Goal: Task Accomplishment & Management: Use online tool/utility

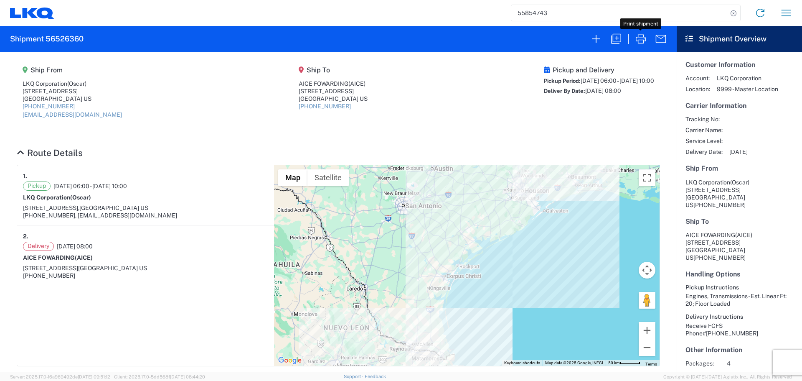
click at [540, 18] on input "55854743" at bounding box center [619, 13] width 216 height 16
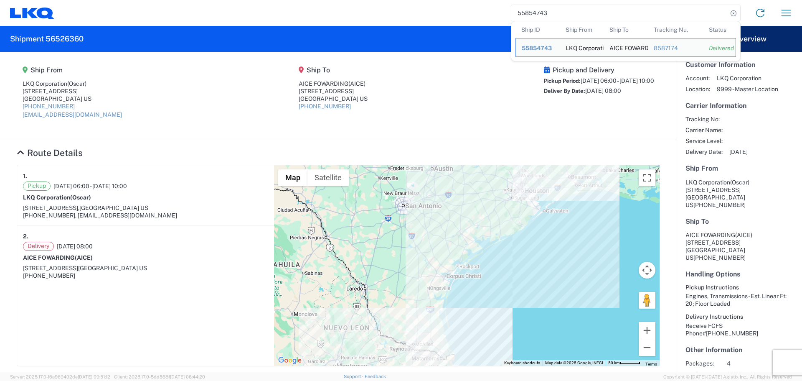
click at [540, 18] on input "55854743" at bounding box center [619, 13] width 216 height 16
drag, startPoint x: 540, startPoint y: 18, endPoint x: 539, endPoint y: 10, distance: 7.6
paste input "6387857"
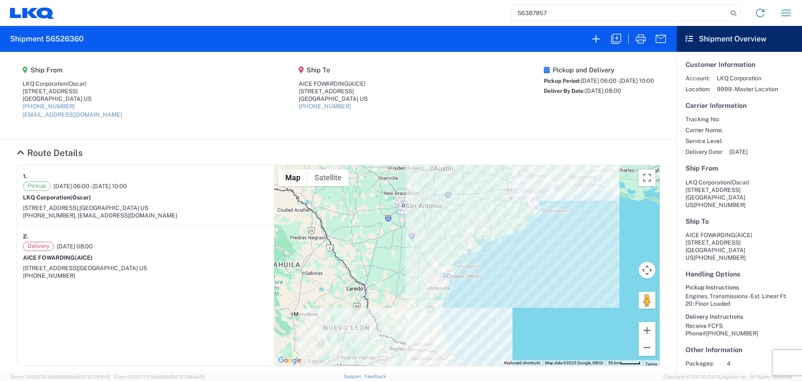
type input "56387857"
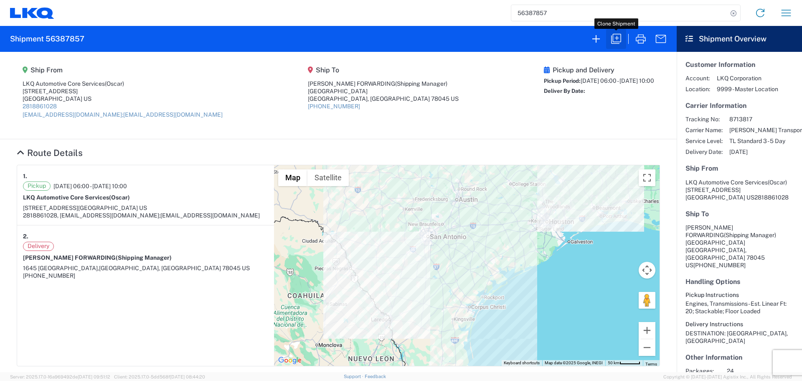
click at [613, 34] on icon "button" at bounding box center [616, 39] width 10 height 10
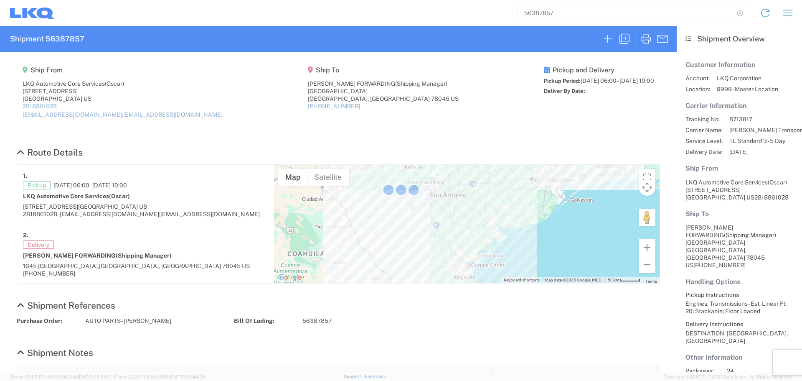
select select "FULL"
select select "US"
select select "LBS"
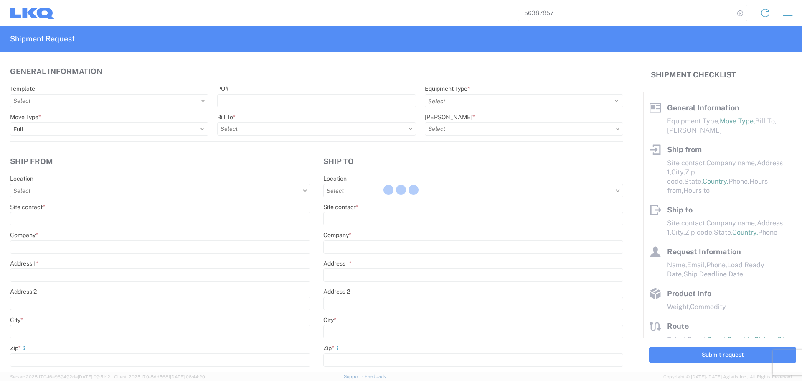
select select "STDV"
type input "Oscar"
type input "LKQ Automotive Core Services"
type input "1714 West Mout Houston Rd"
type input "Houston"
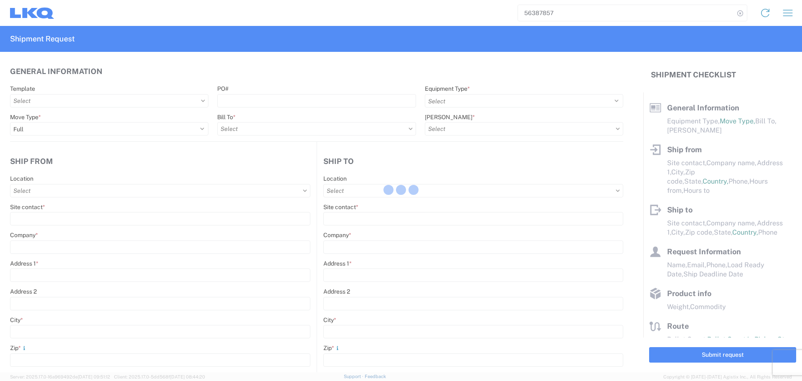
type input "77038"
type input "oxdavila@lkqcorp.com;acgarcia@lkqcorp.com"
type input "Shipping Manager"
type input "CARDENAS FORWARDING"
type input "1645 WORLD TRADE CENTER LOOP"
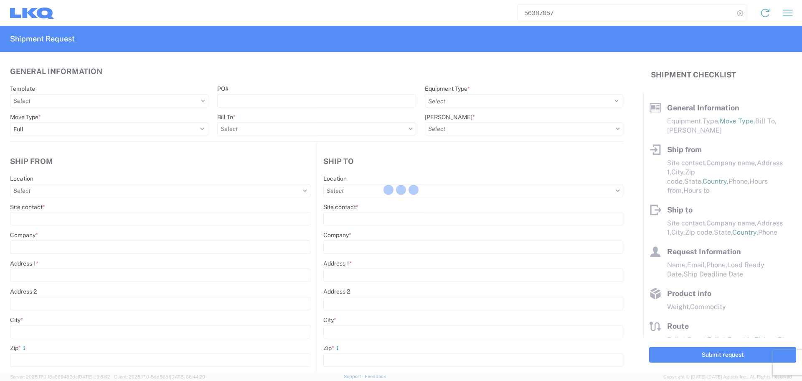
type input "Laredo"
type input "78045"
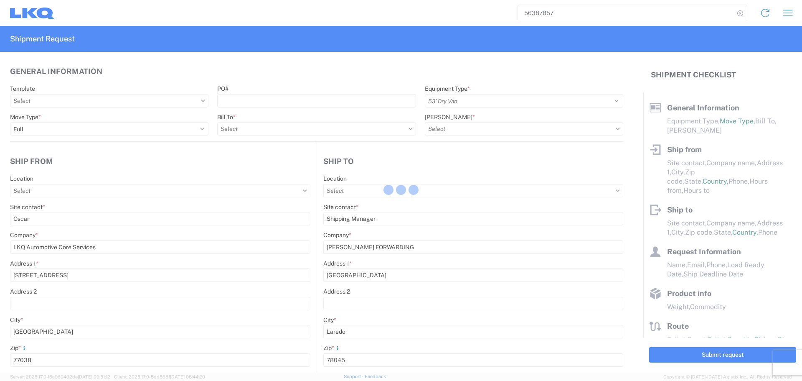
type input "Oscar"
type input "acgarcia@lkqcorp.com"
type input "2818861028"
type input "2025-08-05"
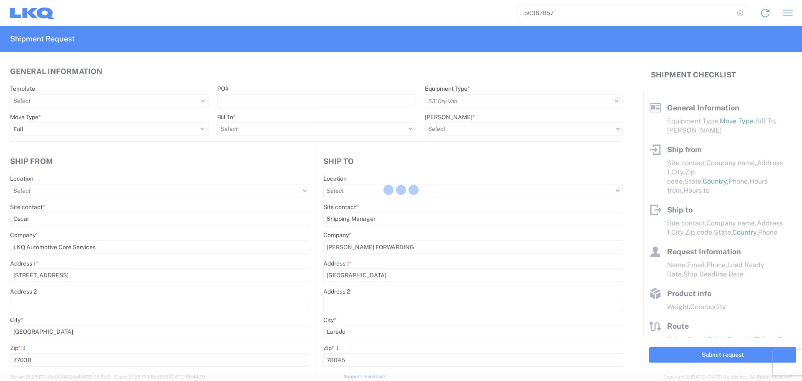
type textarea "DESTINATION: MEXICO, DF"
type input "42500"
type input "Engines, Transmissions"
type input "24"
type input "0"
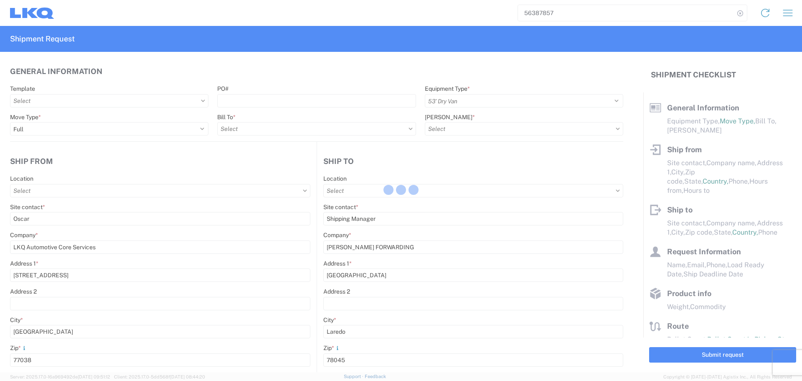
type input "40"
type input "36"
select select "US"
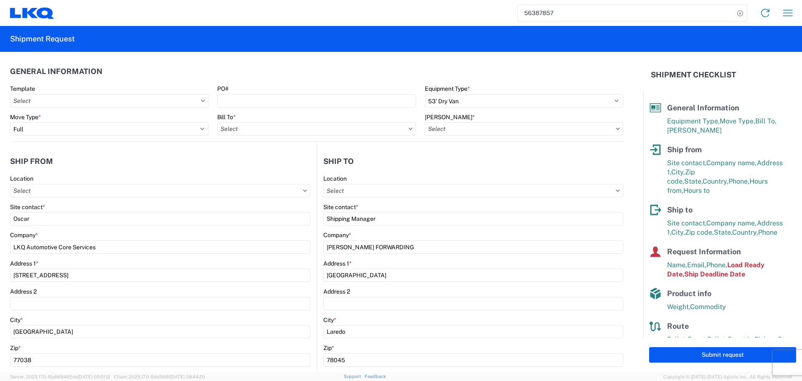
type input "1760 - LKQ Best Core"
type input "1760-6300-66000-0000 - 1760 Freight Out"
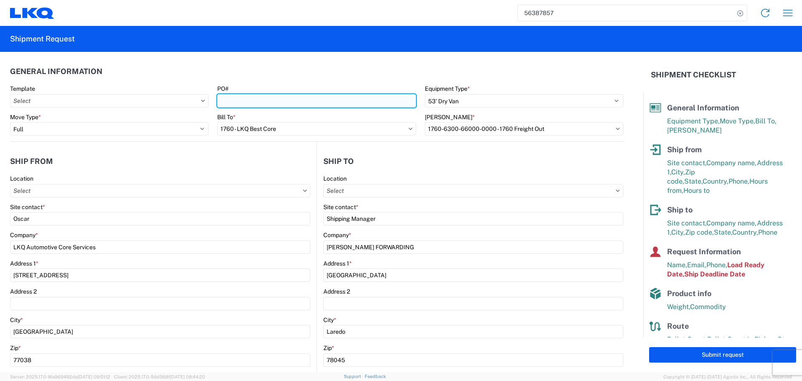
drag, startPoint x: 248, startPoint y: 102, endPoint x: 254, endPoint y: 102, distance: 5.4
click at [248, 102] on input "PO#" at bounding box center [316, 100] width 198 height 13
type input "AUTO PARTS"
type input "1760 - LKQ Best Core"
type input "AUTO PARTS - JULIO"
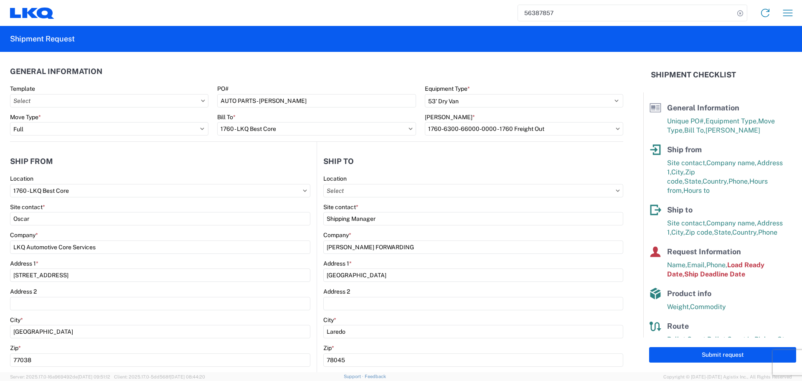
click at [308, 65] on header "General Information" at bounding box center [316, 71] width 613 height 19
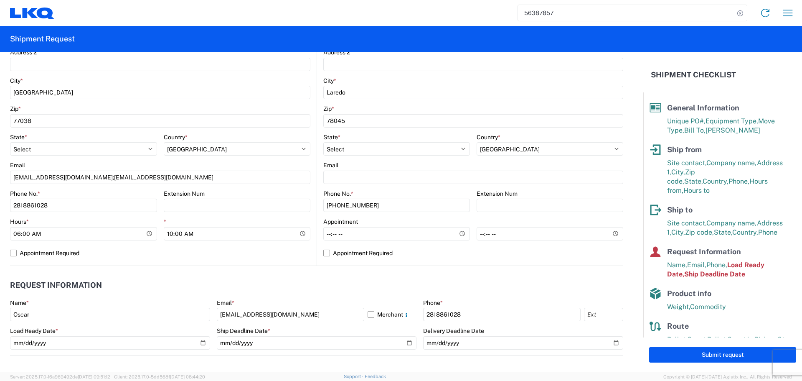
scroll to position [251, 0]
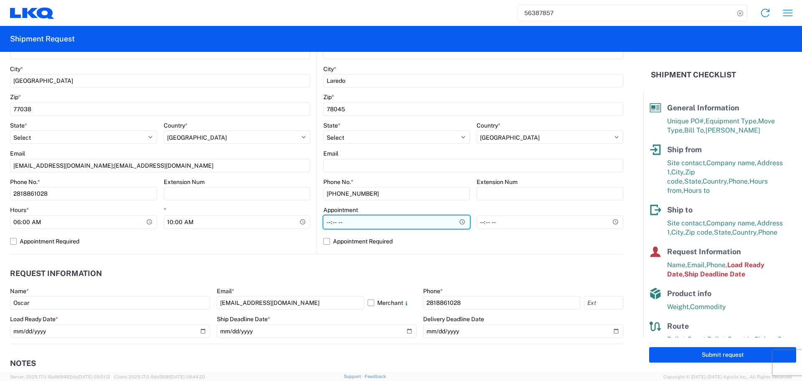
click at [456, 223] on input "Hours *" at bounding box center [396, 221] width 147 height 13
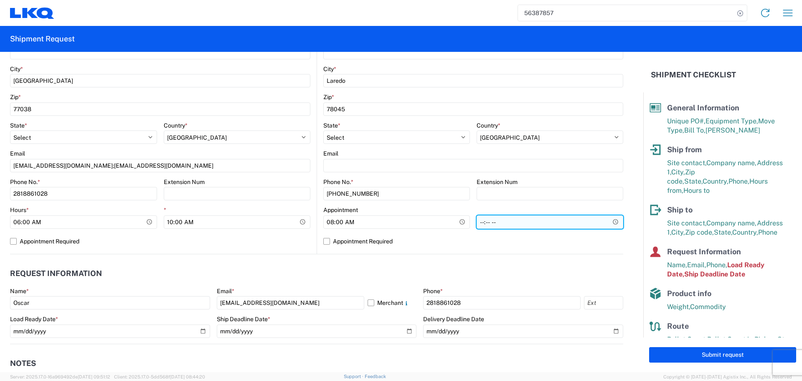
type input "08:00"
click at [611, 221] on input "*" at bounding box center [550, 221] width 147 height 13
type input "13:00"
click at [433, 242] on label "Appointment Required" at bounding box center [473, 240] width 300 height 13
click at [0, 0] on input "Appointment Required" at bounding box center [0, 0] width 0 height 0
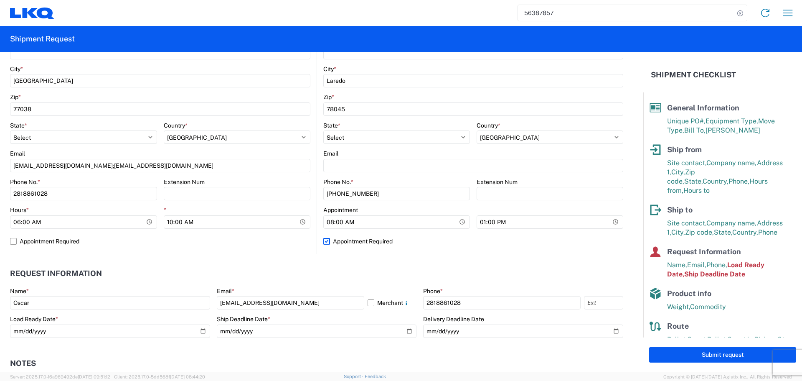
select select "US"
click at [434, 241] on label "Appointment Required" at bounding box center [473, 240] width 300 height 13
click at [0, 0] on input "Appointment Required" at bounding box center [0, 0] width 0 height 0
select select "US"
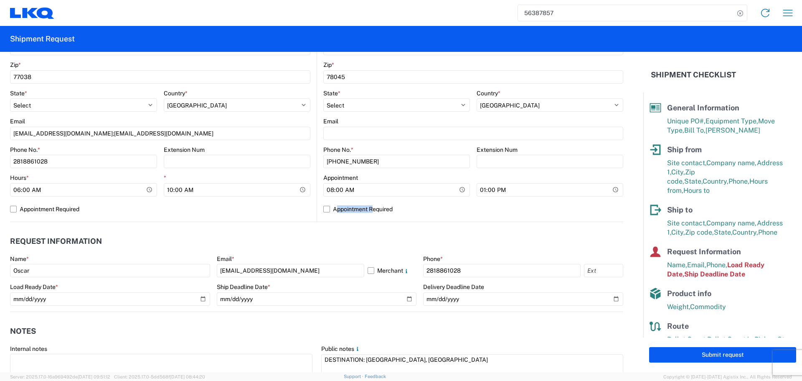
scroll to position [376, 0]
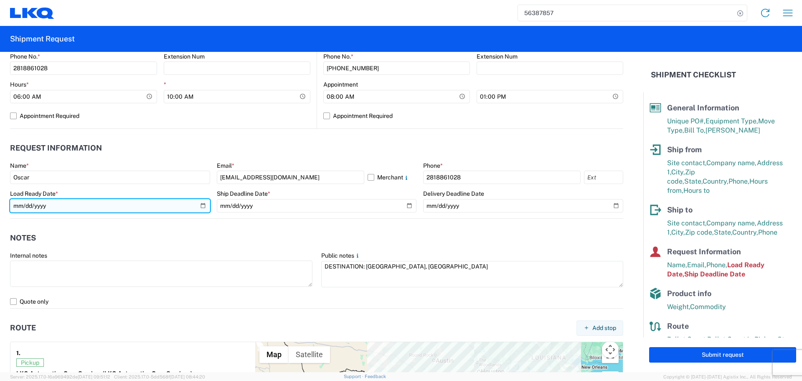
click at [205, 202] on input "2025-08-05" at bounding box center [110, 205] width 200 height 13
click at [203, 202] on input "2025-08-05" at bounding box center [110, 205] width 200 height 13
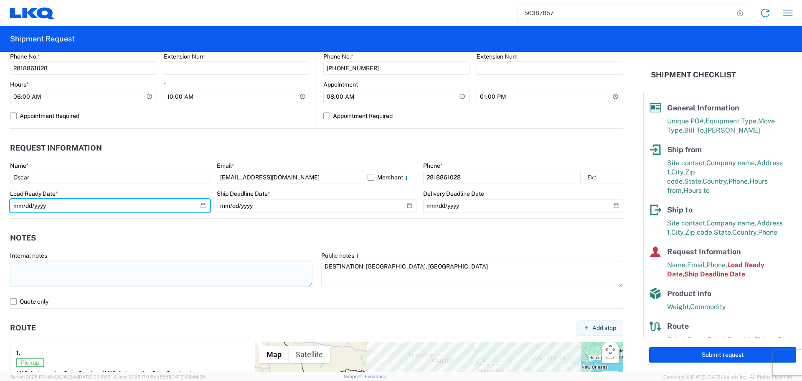
type input "2025-08-19"
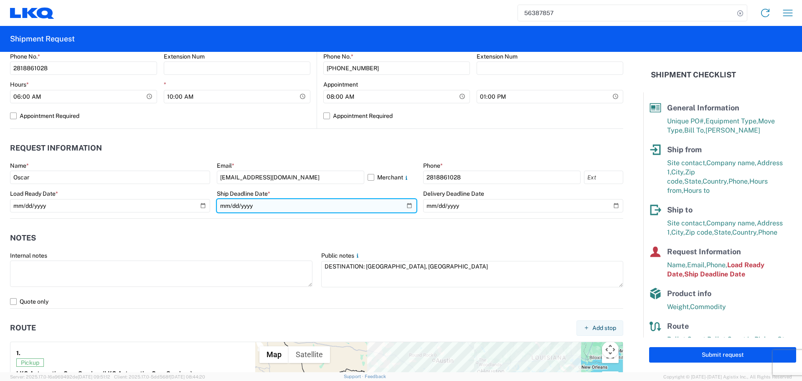
click at [407, 204] on input "2025-08-05" at bounding box center [317, 205] width 200 height 13
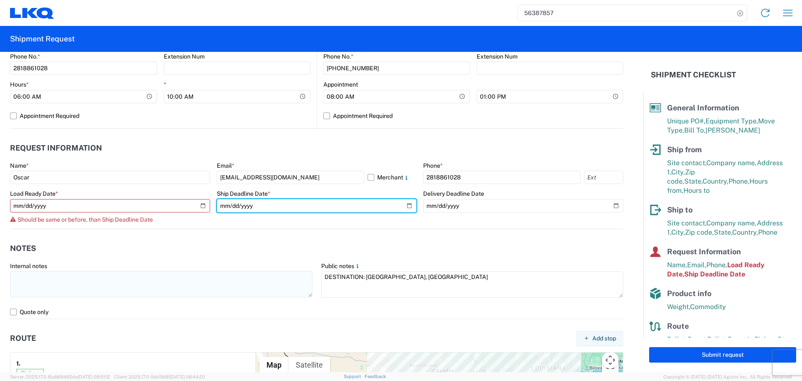
type input "2025-08-19"
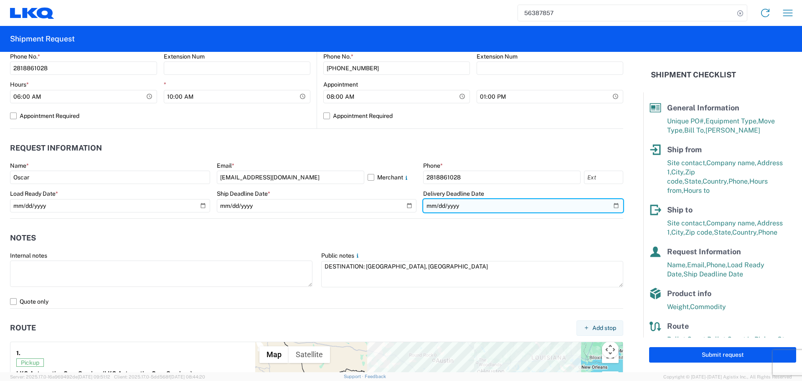
click at [608, 205] on input "date" at bounding box center [523, 205] width 200 height 13
type input "2025-08-20"
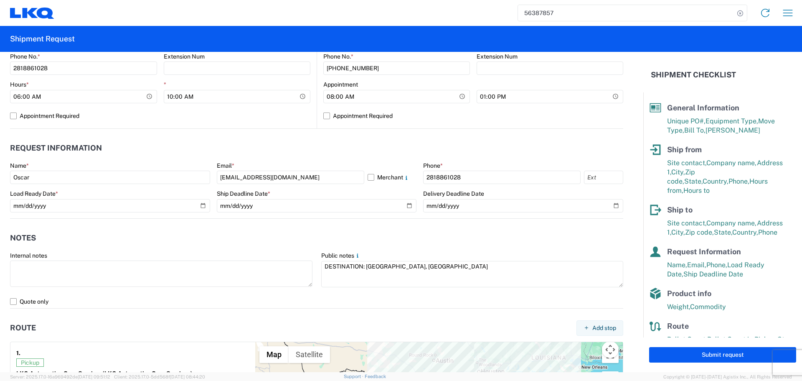
click at [209, 218] on agx-notes "Notes Internal notes Public notes DESTINATION: MEXICO, DF Quote only" at bounding box center [316, 263] width 613 height 90
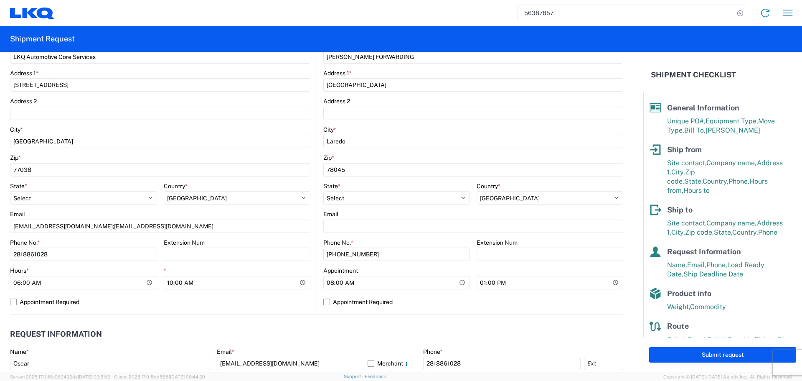
scroll to position [348, 0]
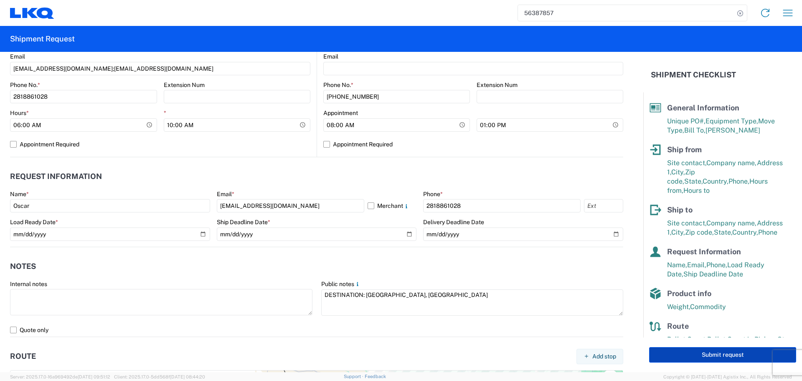
click at [688, 352] on button "Submit request" at bounding box center [722, 354] width 147 height 15
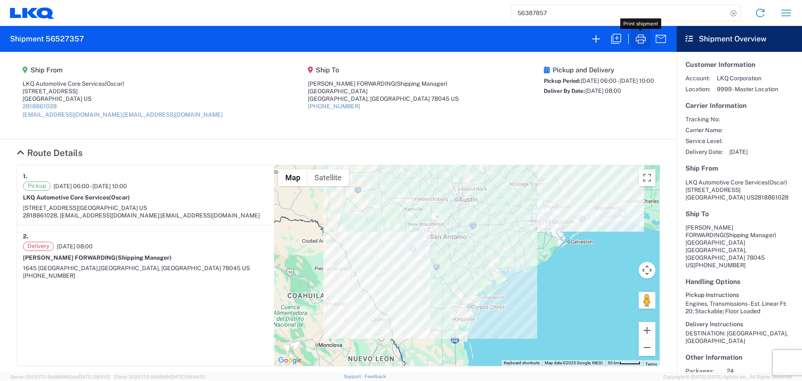
click at [638, 32] on icon "button" at bounding box center [640, 38] width 13 height 13
click at [613, 38] on icon "button" at bounding box center [616, 39] width 10 height 10
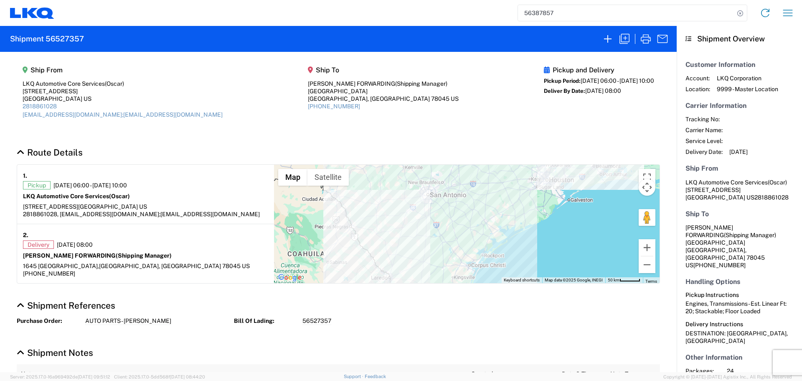
select select "FULL"
select select "US"
select select "LBS"
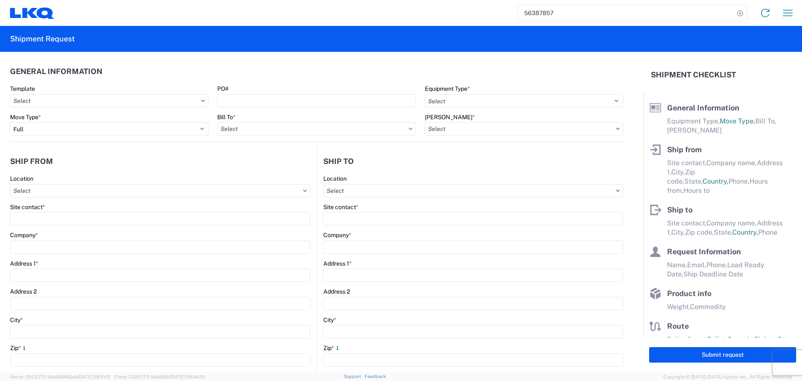
select select "STDV"
type input "Oscar"
type input "LKQ Automotive Core Services"
type input "1714 West Mout Houston Rd"
type input "Houston"
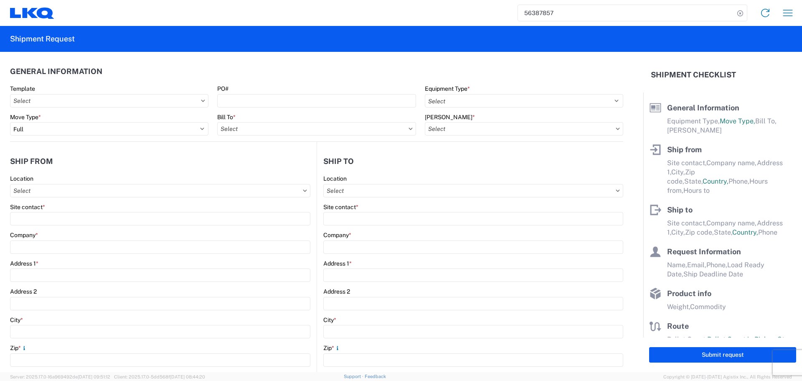
type input "77038"
type input "oxdavila@lkqcorp.com;acgarcia@lkqcorp.com"
type input "Shipping Manager"
type input "CARDENAS FORWARDING"
type input "1645 WORLD TRADE CENTER LOOP"
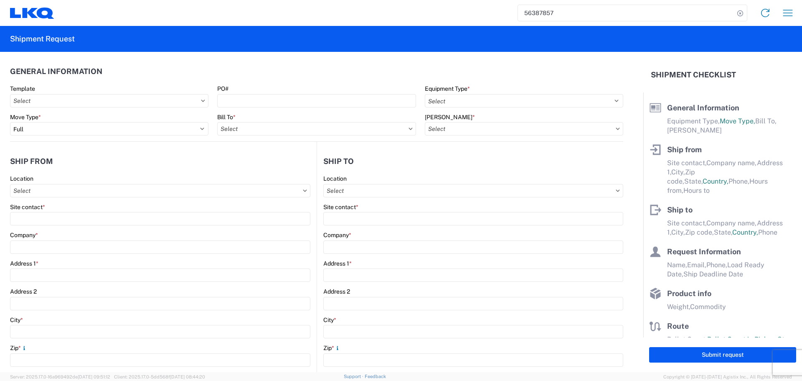
type input "Laredo"
type input "78045"
type input "Oscar"
type input "acgarcia@lkqcorp.com"
type input "2818861028"
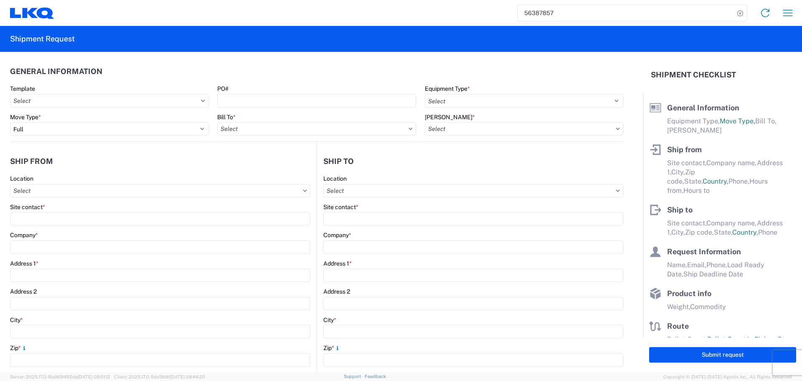
type input "2025-08-19"
type input "2025-08-20"
type textarea "DESTINATION: MEXICO, DF"
type input "42500"
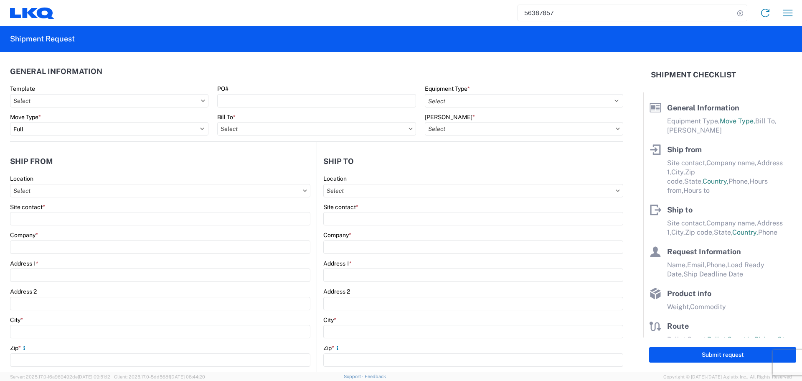
type input "Engines, Transmissions"
type input "24"
type input "0"
type input "40"
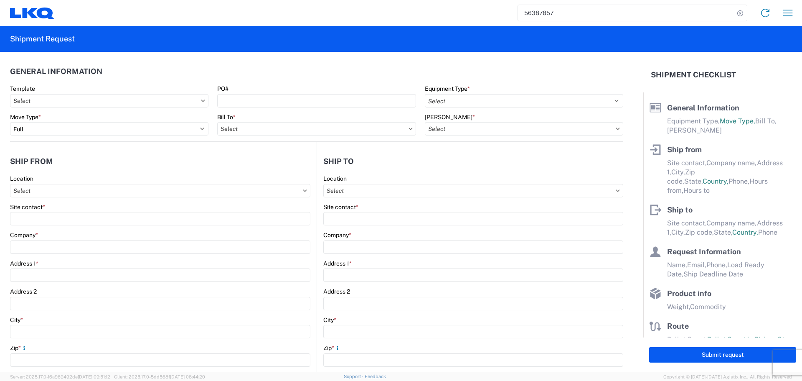
type input "36"
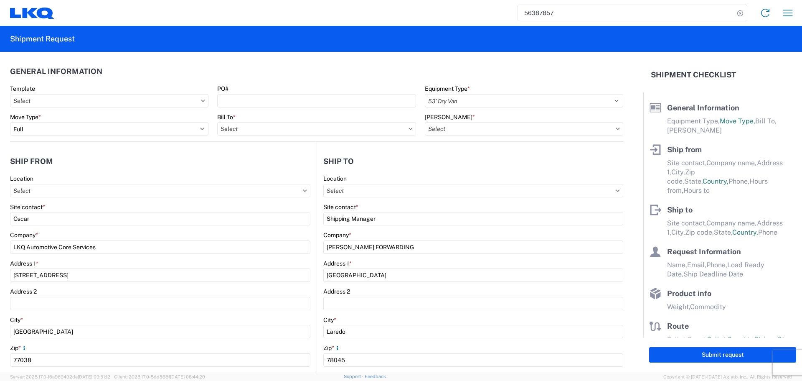
select select "US"
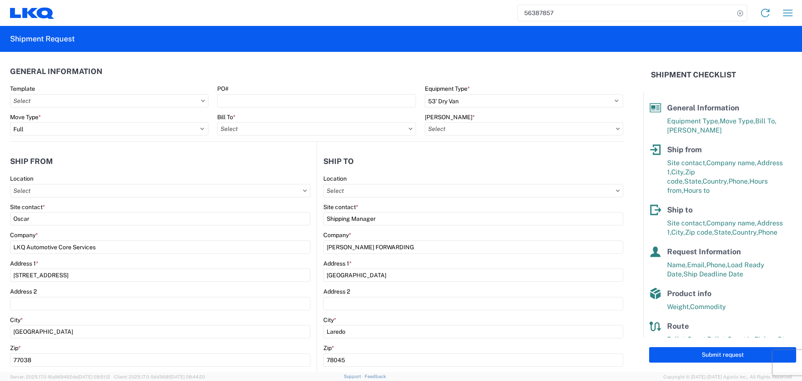
type input "1760 - LKQ Best Core"
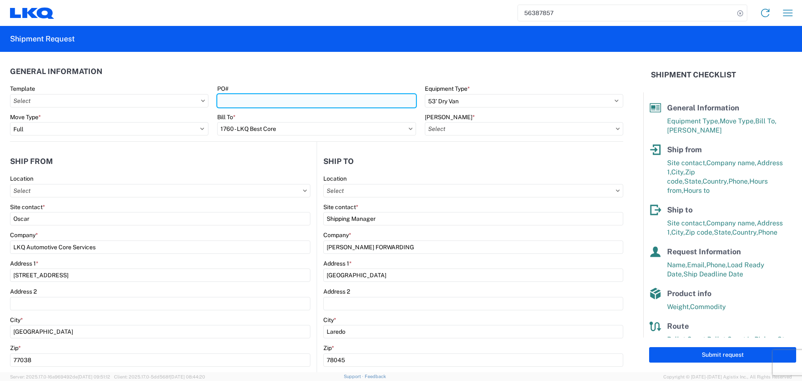
click at [243, 102] on input "PO#" at bounding box center [316, 100] width 198 height 13
type input "1760-6300-66000-0000 - 1760 Freight Out"
type input "AUTO PARTS - JUL"
type input "1760 - LKQ Best Core"
type input "AUTO PARTS - JULIO"
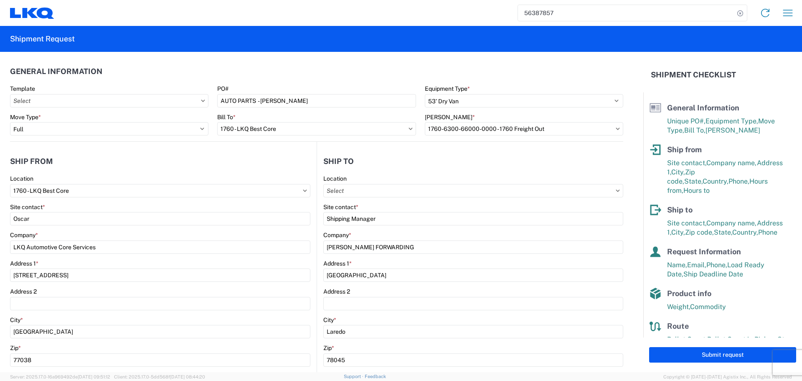
click at [325, 73] on header "General Information" at bounding box center [316, 71] width 613 height 19
click at [278, 160] on header "Ship from" at bounding box center [163, 161] width 307 height 19
click at [277, 165] on header "Ship from" at bounding box center [163, 161] width 307 height 19
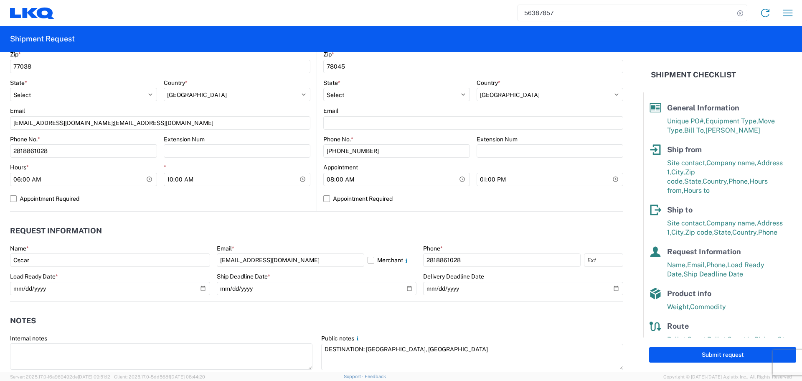
scroll to position [292, 0]
click at [279, 200] on label "Appointment Required" at bounding box center [160, 199] width 300 height 13
click at [0, 0] on input "Appointment Required" at bounding box center [0, 0] width 0 height 0
select select "US"
click at [279, 200] on label "Appointment Required" at bounding box center [160, 199] width 300 height 13
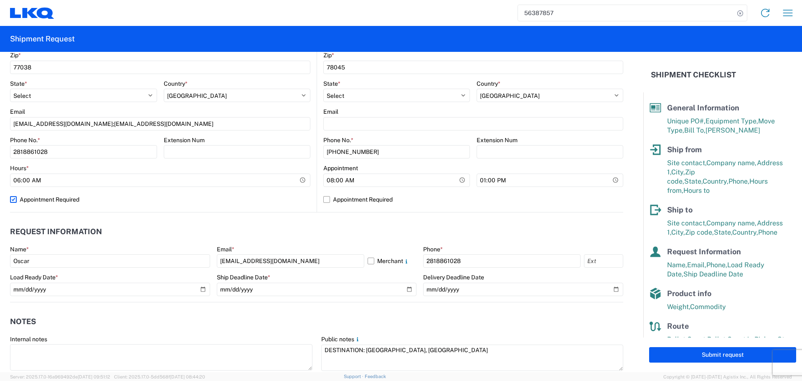
click at [0, 0] on input "Appointment Required" at bounding box center [0, 0] width 0 height 0
select select "US"
click at [280, 226] on header "Request Information" at bounding box center [316, 231] width 613 height 19
click at [260, 228] on header "Request Information" at bounding box center [316, 231] width 613 height 19
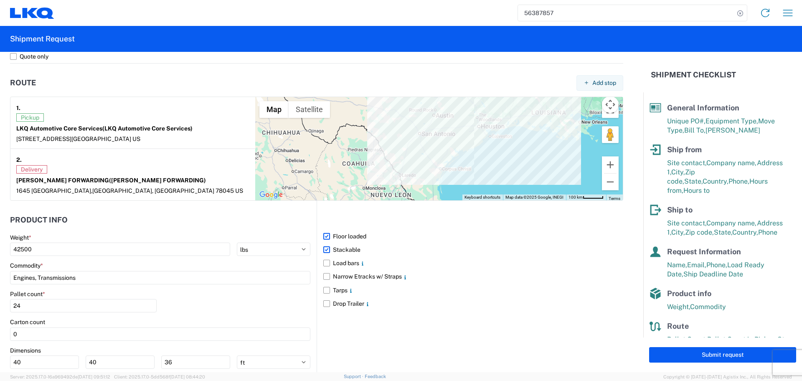
scroll to position [682, 0]
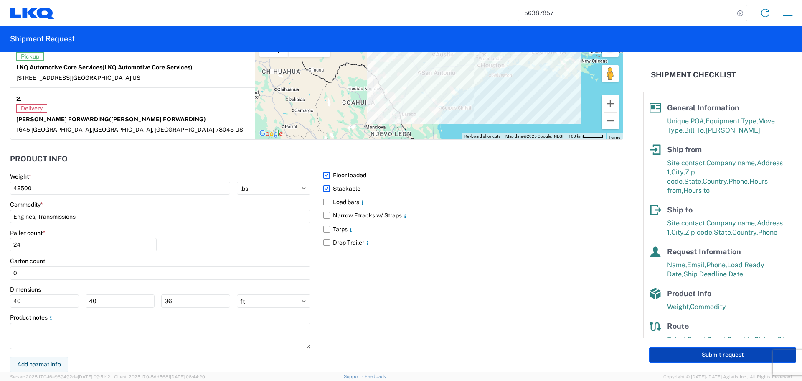
click at [708, 350] on button "Submit request" at bounding box center [722, 354] width 147 height 15
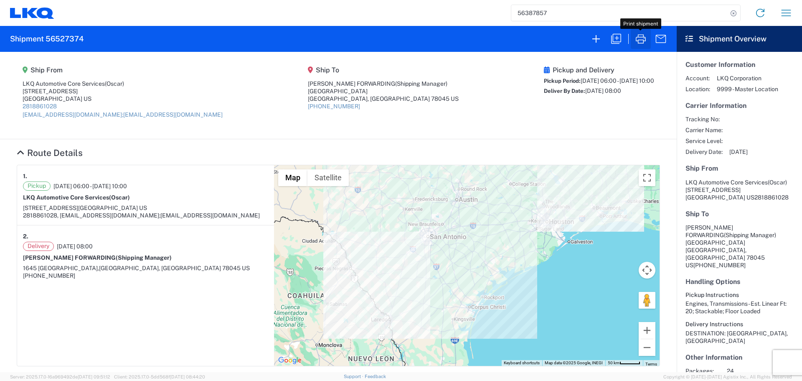
click at [637, 34] on icon "button" at bounding box center [640, 38] width 13 height 13
click at [636, 41] on icon "button" at bounding box center [640, 38] width 13 height 13
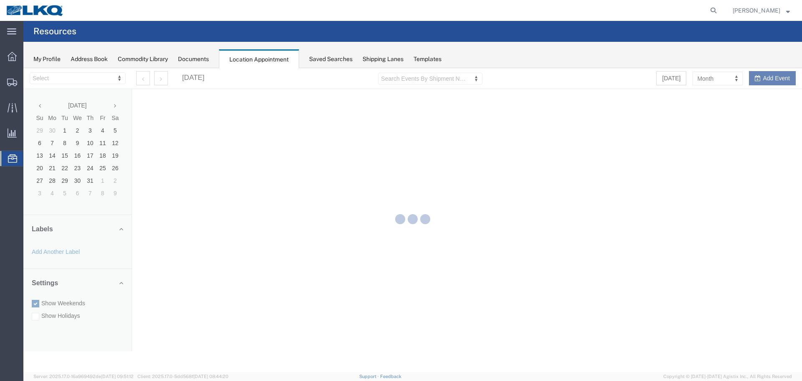
select select "27634"
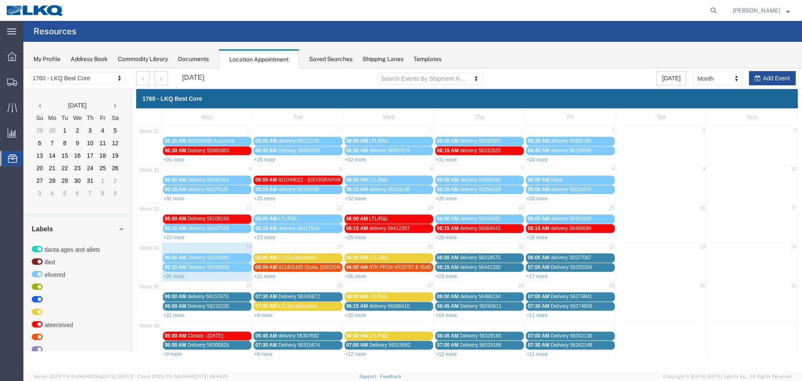
click at [766, 71] on div "[DATE] Search Events By Shipment Number Clear Filter [DATE] Month Month Week Da…" at bounding box center [466, 78] width 672 height 21
click at [778, 77] on button "Add Event" at bounding box center [772, 78] width 47 height 14
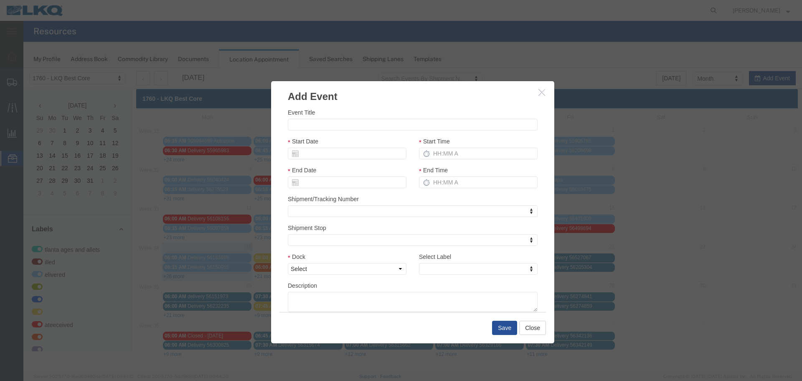
click at [332, 118] on div "Event Title" at bounding box center [413, 119] width 250 height 23
click at [327, 132] on div "Event Title Start Date Start Time End Date End Time Shipment/Tracking Number Sh…" at bounding box center [413, 210] width 250 height 204
click at [330, 126] on input "Event Title" at bounding box center [413, 125] width 250 height 12
type input "56527374 [PERSON_NAME]"
click at [380, 84] on h3 "Add Event" at bounding box center [412, 92] width 283 height 23
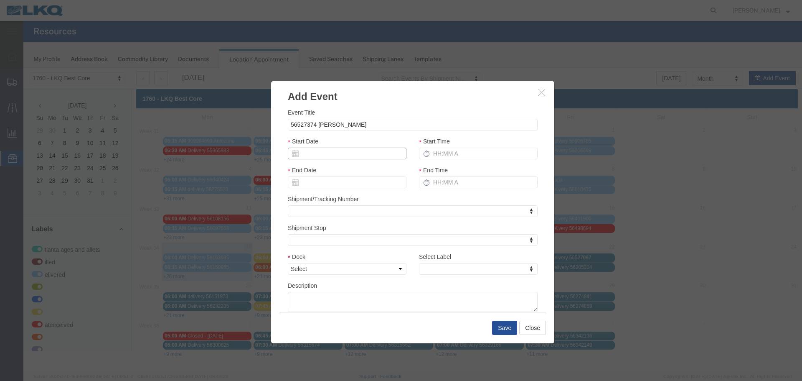
click at [347, 156] on input "Start Date" at bounding box center [347, 153] width 119 height 12
click at [318, 150] on input "Start Date" at bounding box center [347, 153] width 119 height 12
type input "8"
type input "[DATE]"
type input "8/19/2"
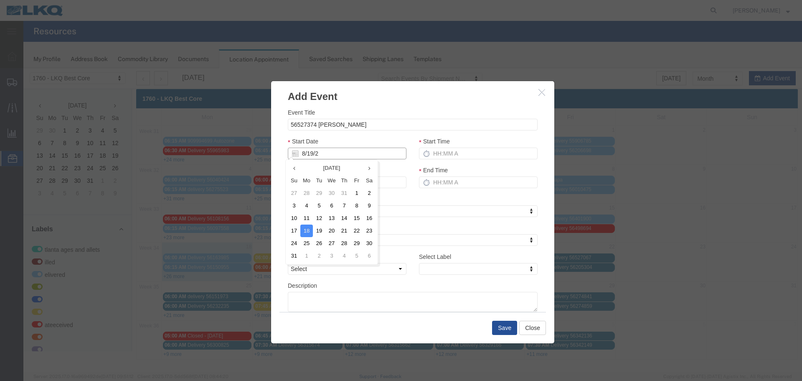
type input "08/19/2"
type input "[DATE]"
click at [385, 133] on div "Event Title 56527374 [PERSON_NAME] Start Date [DATE] Start Time End Date [DATE]…" at bounding box center [413, 210] width 250 height 204
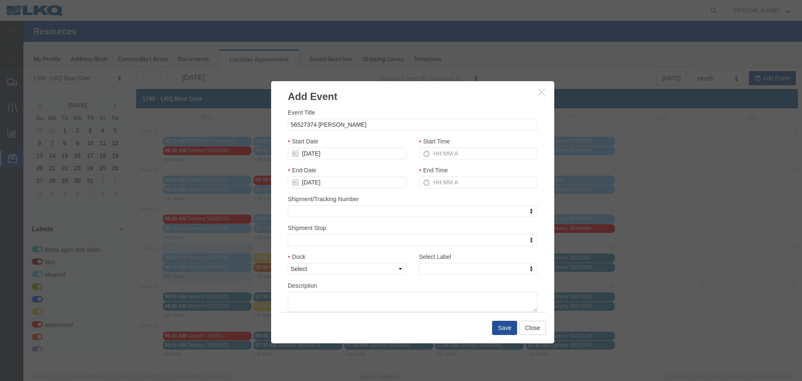
click at [444, 146] on div "Start Time" at bounding box center [478, 148] width 119 height 23
click at [441, 151] on input "Start Time" at bounding box center [478, 153] width 119 height 12
type input "2:15 PM"
click at [449, 183] on input "3:15 PM" at bounding box center [478, 182] width 119 height 12
type input "2:15 PM"
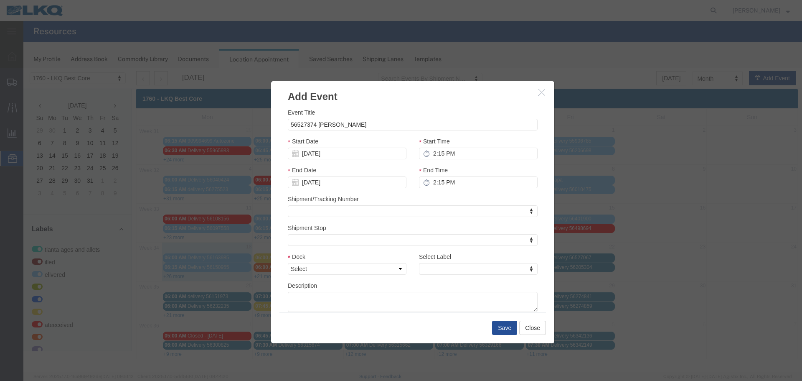
click at [429, 193] on div "End Time 2:15 PM" at bounding box center [478, 179] width 131 height 29
click at [385, 267] on select "Select 1760 - LKQ Best Core 1760 - Outbound Loads" at bounding box center [347, 269] width 119 height 12
select select "1"
click at [288, 263] on select "Select 1760 - LKQ Best Core 1760 - Outbound Loads" at bounding box center [347, 269] width 119 height 12
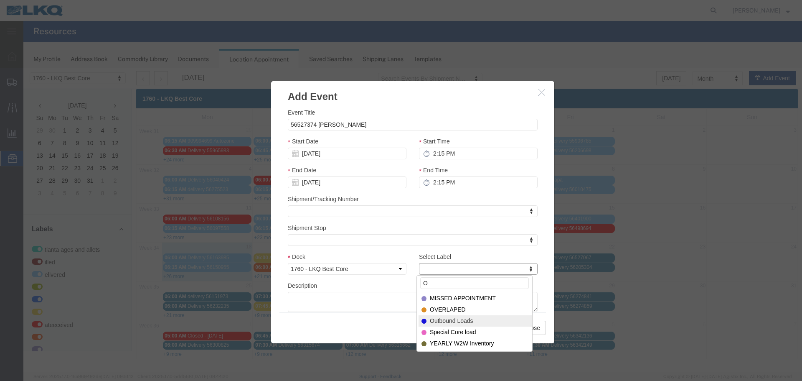
type input "O"
select select "80"
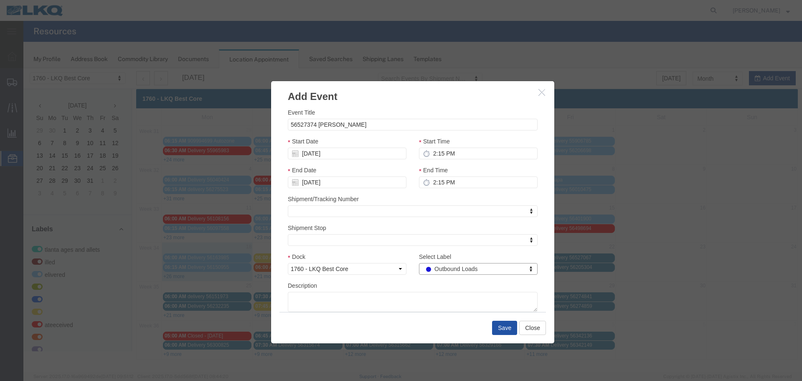
click at [500, 327] on button "Save" at bounding box center [504, 327] width 25 height 14
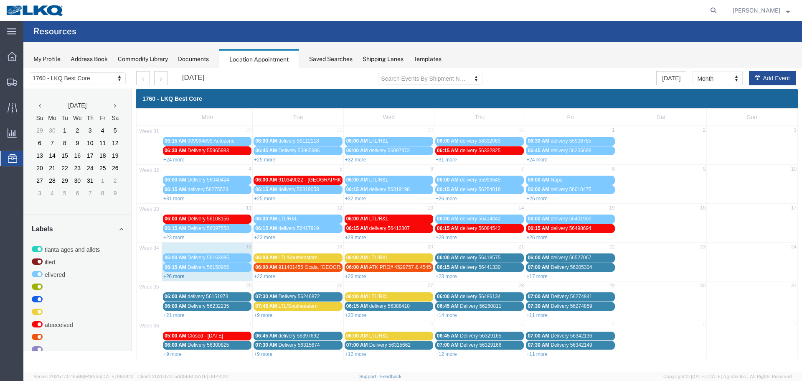
click at [168, 277] on link "+26 more" at bounding box center [173, 276] width 21 height 6
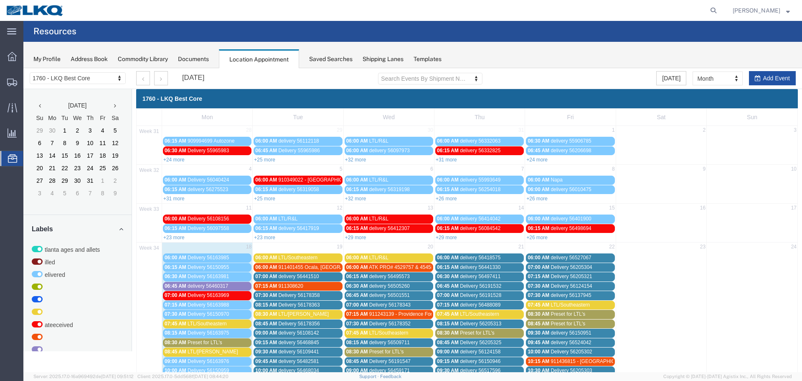
click at [767, 72] on button "Add Event" at bounding box center [772, 78] width 47 height 14
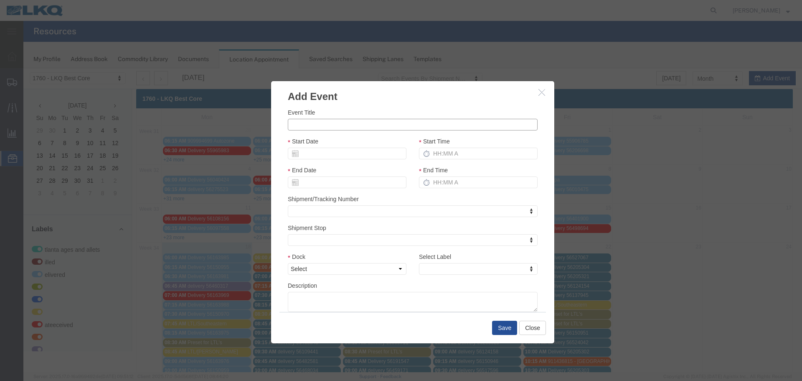
click at [373, 126] on input "Event Title" at bounding box center [413, 125] width 250 height 12
type input "56527357 [PERSON_NAME]"
click at [356, 156] on input "Start Date" at bounding box center [347, 153] width 119 height 12
type input "8"
type input "[DATE]"
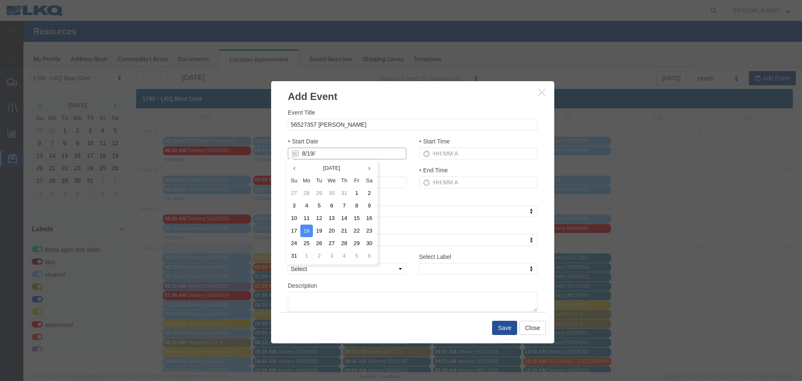
type input "8/19/2"
type input "08/19/2"
type input "[DATE]"
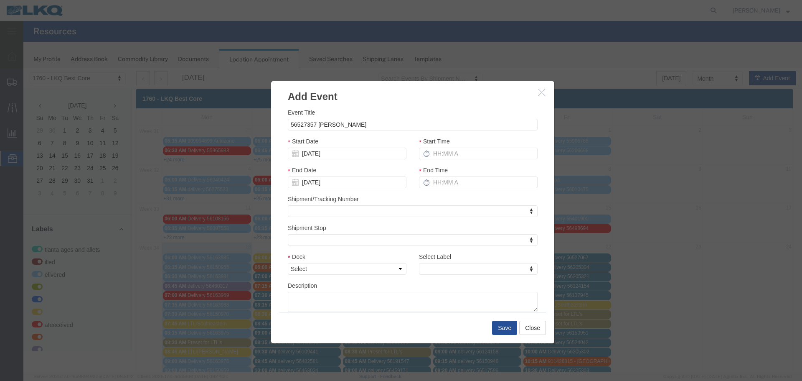
click at [394, 144] on div "Start Date [DATE]" at bounding box center [347, 148] width 119 height 23
click at [443, 152] on input "Start Time" at bounding box center [478, 153] width 119 height 12
type input "2:15 PM"
click at [449, 183] on input "3:15 PM" at bounding box center [478, 182] width 119 height 12
type input "2:15 PM"
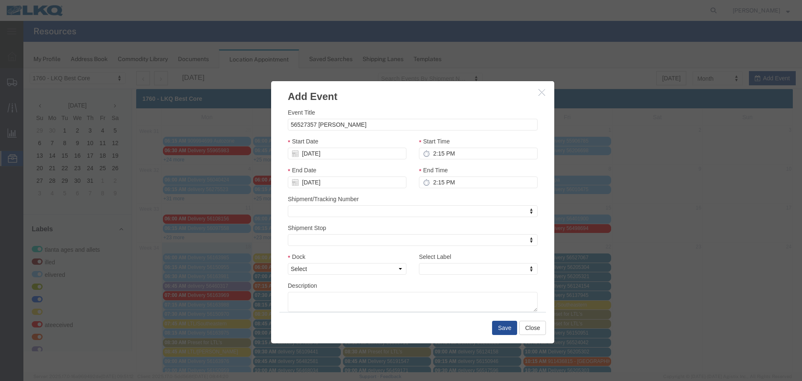
click at [434, 194] on div "End Time 2:15 PM" at bounding box center [478, 179] width 131 height 29
click at [381, 266] on select "Select 1760 - LKQ Best Core 1760 - Outbound Loads" at bounding box center [347, 269] width 119 height 12
select select "1"
click at [288, 263] on select "Select 1760 - LKQ Best Core 1760 - Outbound Loads" at bounding box center [347, 269] width 119 height 12
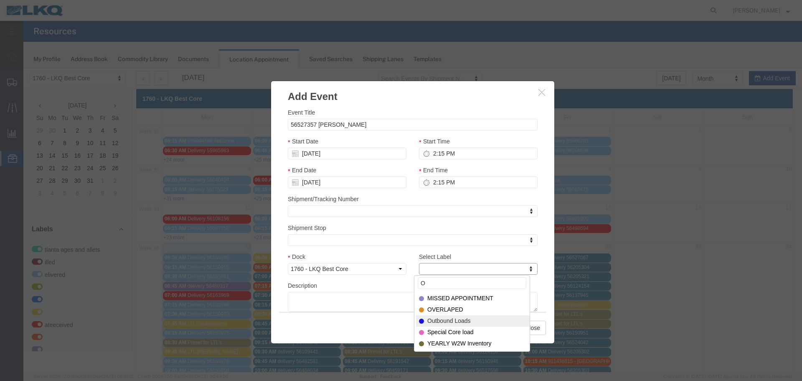
type input "O"
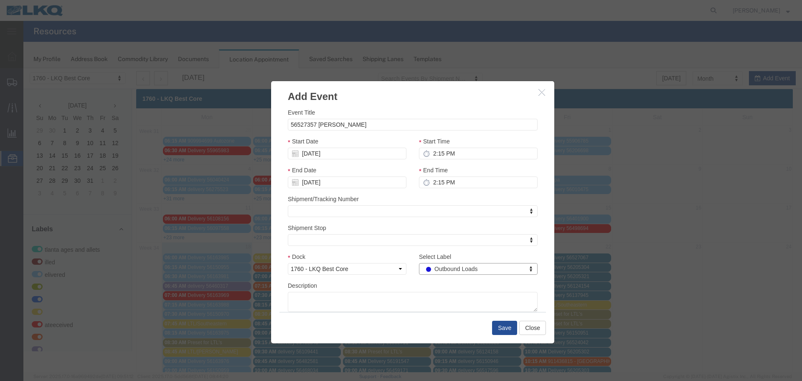
select select "80"
click at [501, 327] on button "Save" at bounding box center [504, 327] width 25 height 14
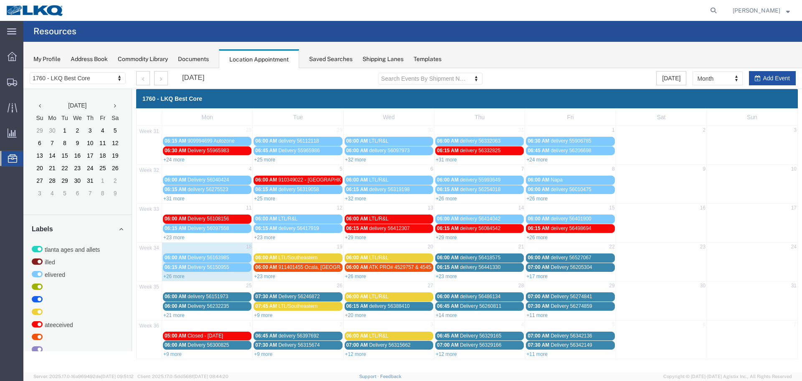
click at [765, 74] on button "Add Event" at bounding box center [772, 78] width 47 height 14
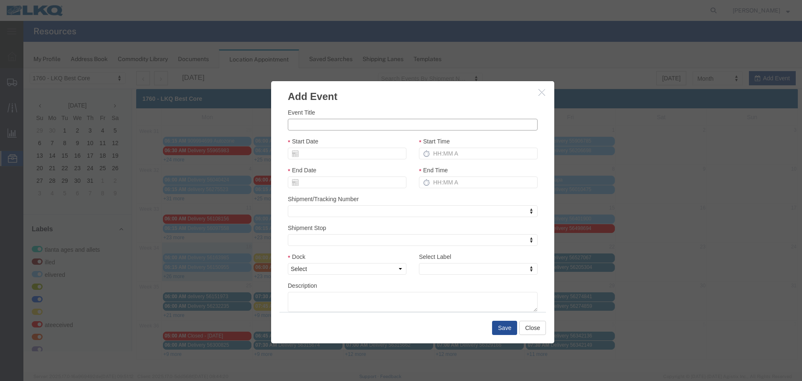
click at [391, 128] on input "Event Title" at bounding box center [413, 125] width 250 height 12
type input "56526150 ATK-TINO"
click at [392, 81] on h3 "Add Event" at bounding box center [412, 92] width 283 height 23
click at [383, 95] on h3 "Add Event" at bounding box center [412, 92] width 283 height 23
click at [353, 154] on input "Start Date" at bounding box center [347, 153] width 119 height 12
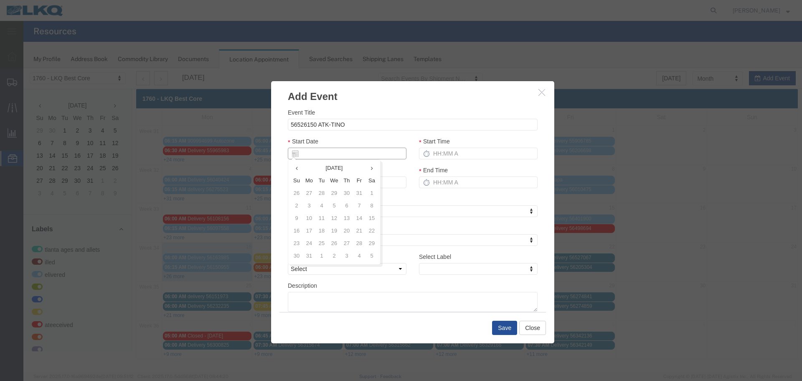
type input "8"
type input "[DATE]"
type input "8/19/2"
type input "08/19/2"
type input "[DATE]"
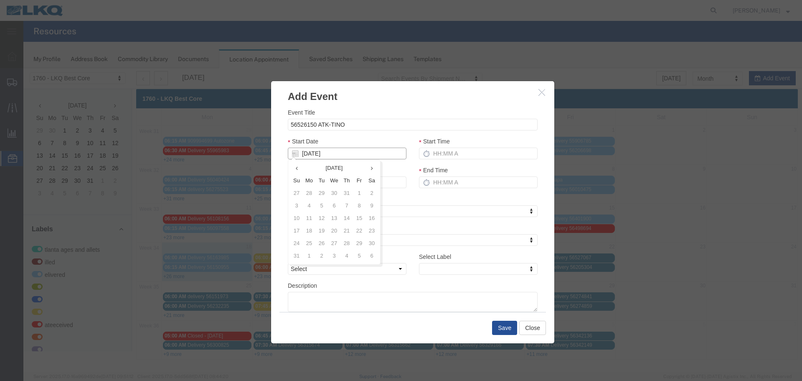
type input "[DATE]"
click at [353, 143] on div "Start Date [DATE]" at bounding box center [347, 148] width 119 height 23
click at [437, 149] on input "Start Time" at bounding box center [478, 153] width 119 height 12
type input "2:15 PM"
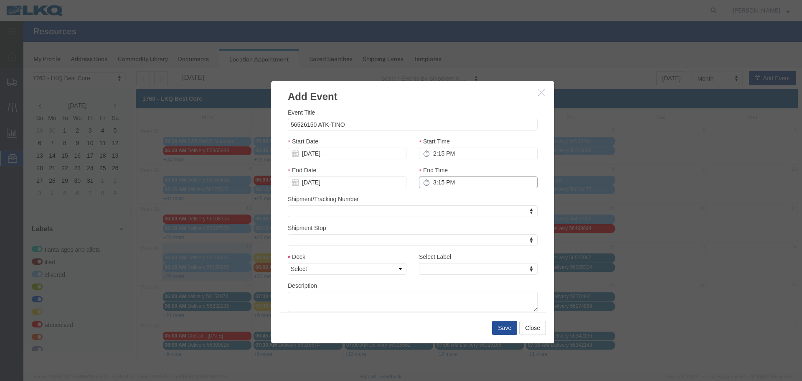
click at [452, 182] on input "3:15 PM" at bounding box center [478, 182] width 119 height 12
type input "2:15 PM"
click at [449, 194] on div "End Time 2:15 PM" at bounding box center [478, 179] width 131 height 29
drag, startPoint x: 395, startPoint y: 266, endPoint x: 391, endPoint y: 265, distance: 4.2
click at [395, 266] on select "Select 1760 - LKQ Best Core 1760 - Outbound Loads" at bounding box center [347, 269] width 119 height 12
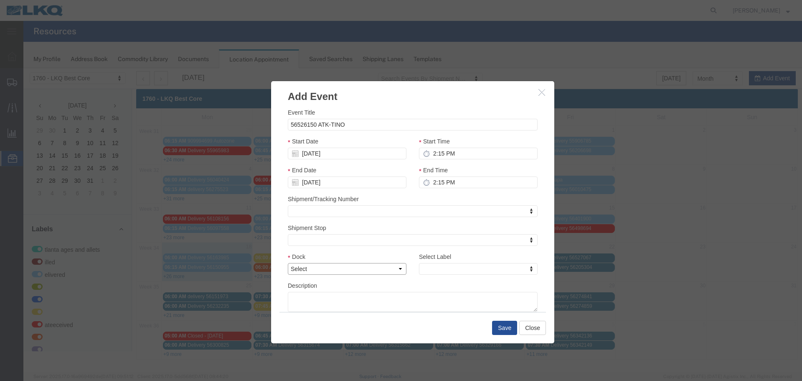
select select "1"
click at [288, 263] on select "Select 1760 - LKQ Best Core 1760 - Outbound Loads" at bounding box center [347, 269] width 119 height 12
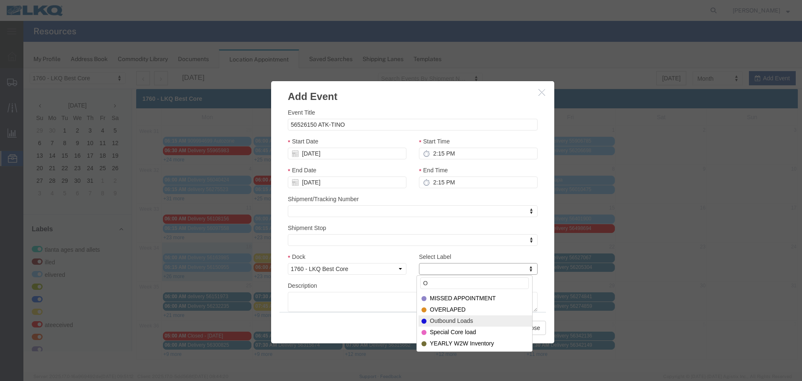
type input "O"
select select "80"
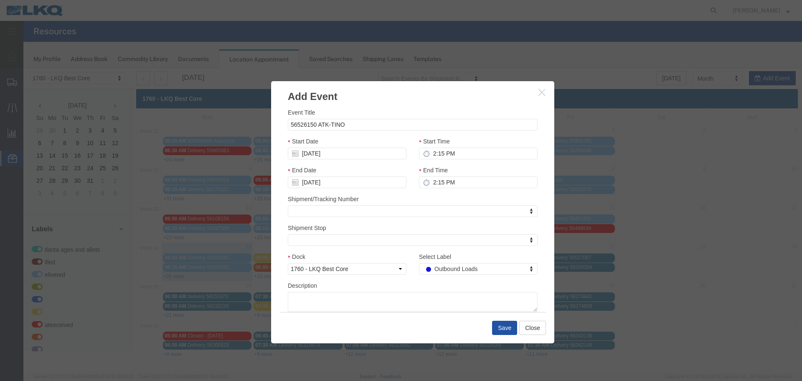
click at [499, 325] on button "Save" at bounding box center [504, 327] width 25 height 14
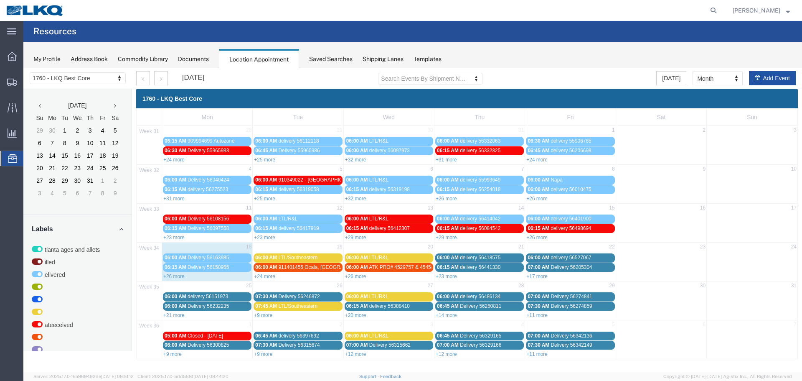
click at [760, 76] on icon "button" at bounding box center [758, 78] width 6 height 6
select select
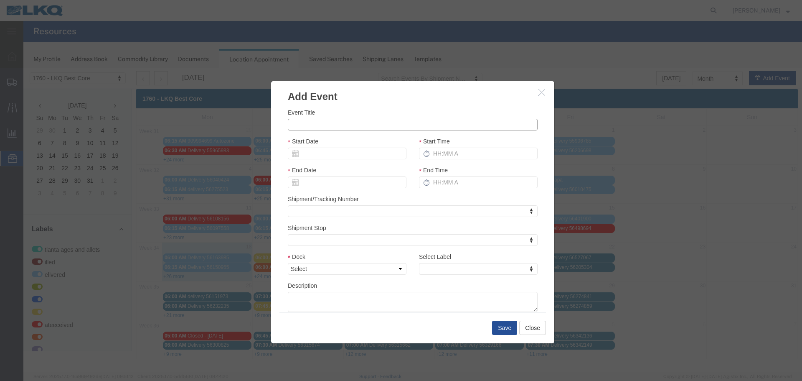
click at [418, 125] on input "Event Title" at bounding box center [413, 125] width 250 height 12
type input "56525575 MX LSR"
drag, startPoint x: 426, startPoint y: 112, endPoint x: 418, endPoint y: 112, distance: 7.5
click at [426, 112] on div "Event Title 56525575 MX LSR" at bounding box center [413, 119] width 250 height 23
click at [345, 157] on input "Start Date" at bounding box center [347, 153] width 119 height 12
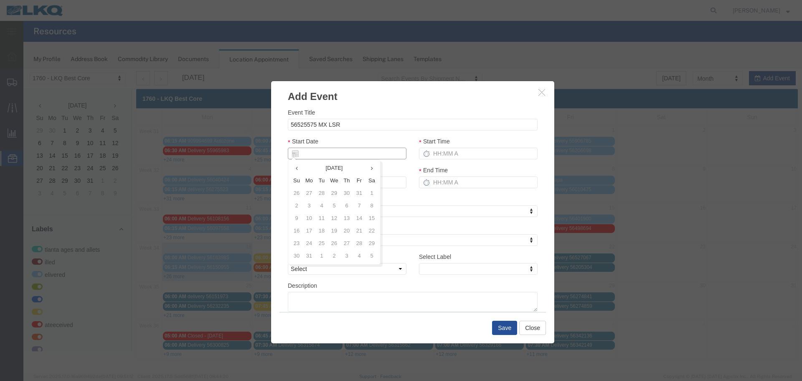
type input "8"
type input "[DATE]"
type input "8/19/2"
type input "08/19/2"
type input "[DATE]"
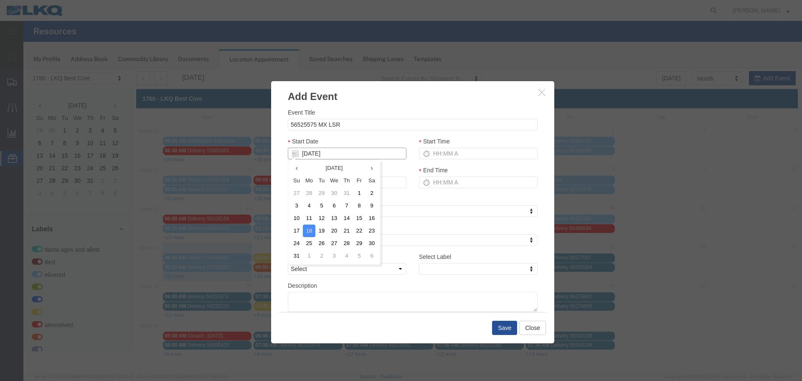
type input "[DATE]"
click at [367, 142] on div "Start Date [DATE]" at bounding box center [347, 148] width 119 height 23
click at [464, 153] on input "Start Time" at bounding box center [478, 153] width 119 height 12
type input "2:15 PM"
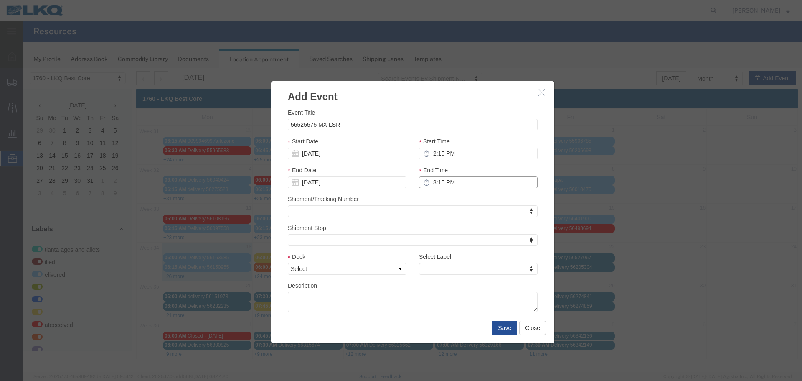
click at [444, 183] on input "3:15 PM" at bounding box center [478, 182] width 119 height 12
type input "2:15 PM"
click at [413, 193] on div "End Time 2:15 PM" at bounding box center [478, 179] width 131 height 29
click at [387, 270] on select "Select 1760 - LKQ Best Core 1760 - Outbound Loads" at bounding box center [347, 269] width 119 height 12
select select "1"
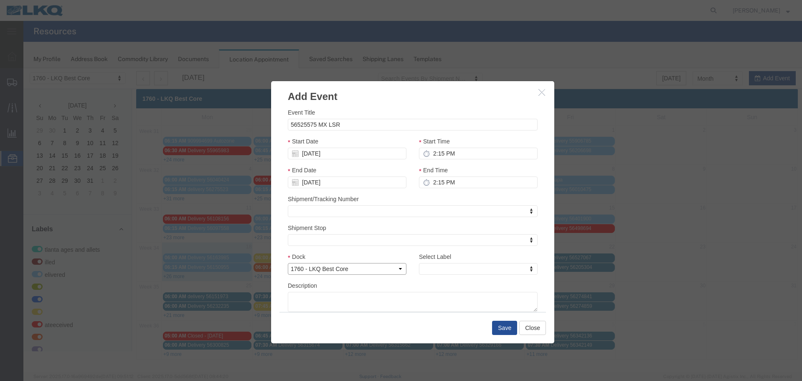
click at [288, 263] on select "Select 1760 - LKQ Best Core 1760 - Outbound Loads" at bounding box center [347, 269] width 119 height 12
click at [487, 280] on div "Select Label Select Label Select Label Atlanta Cages and Pallets Billed Deliver…" at bounding box center [478, 266] width 131 height 29
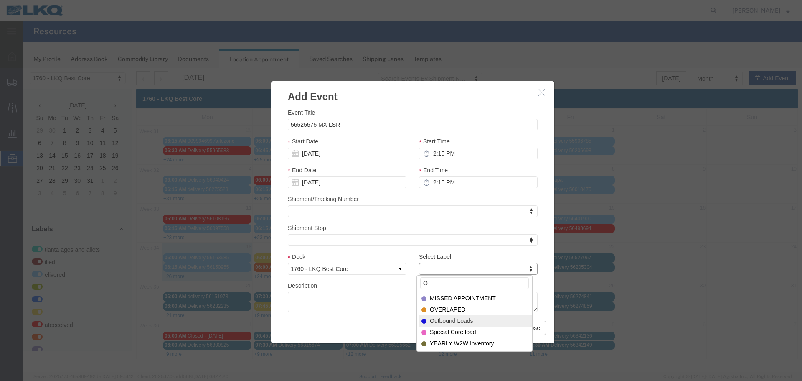
type input "O"
select select "80"
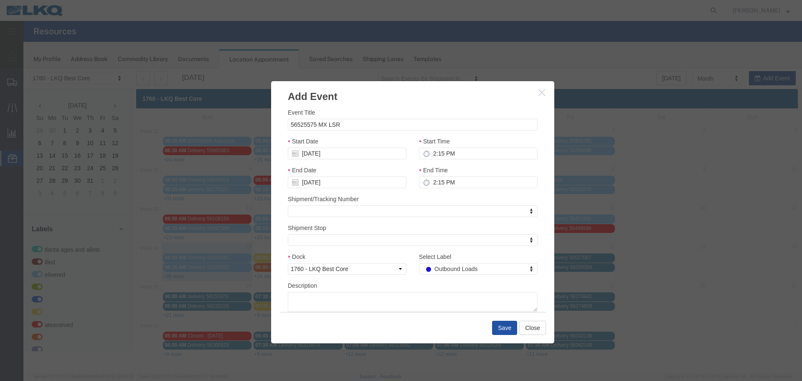
click at [502, 323] on button "Save" at bounding box center [504, 327] width 25 height 14
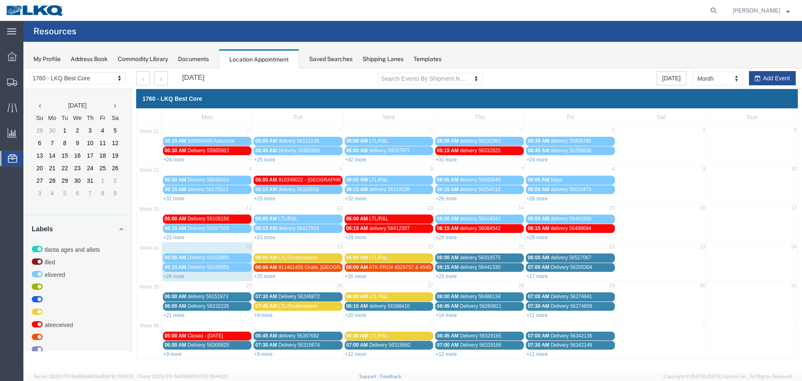
click at [748, 70] on div "[DATE] Search Events By Shipment Number Clear Filter [DATE] Month Month Week Da…" at bounding box center [466, 78] width 672 height 21
click at [763, 76] on button "Add Event" at bounding box center [772, 78] width 47 height 14
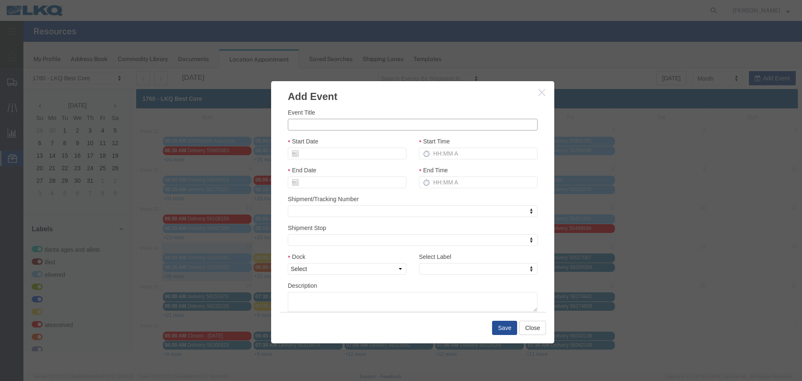
click at [316, 122] on input "Event Title" at bounding box center [413, 125] width 250 height 12
type input "56525634 MX DXOCK"
click at [324, 137] on div "Start Date" at bounding box center [347, 148] width 119 height 23
click at [326, 155] on input "Start Date" at bounding box center [347, 153] width 119 height 12
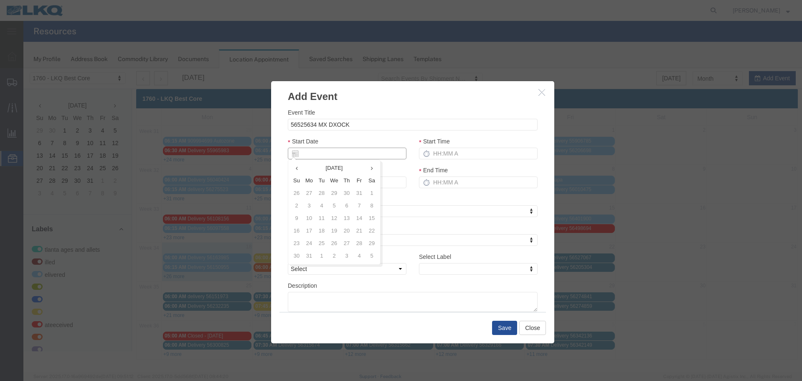
type input "8"
type input "[DATE]"
type input "8/19/2"
type input "08/19/2"
type input "[DATE]"
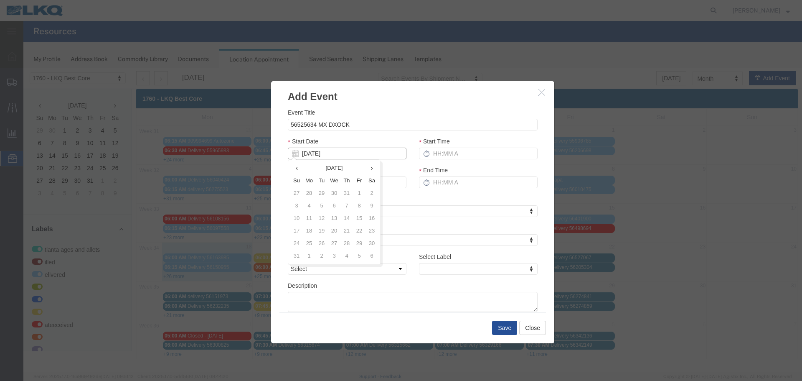
type input "[DATE]"
click at [359, 137] on div "Start Date [DATE]" at bounding box center [347, 148] width 119 height 23
click at [450, 155] on input "Start Time" at bounding box center [478, 153] width 119 height 12
type input "2:15 PM"
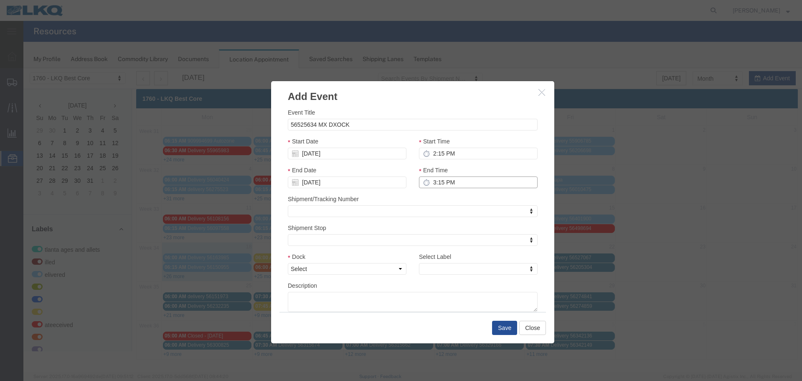
click at [439, 183] on input "3:15 PM" at bounding box center [478, 182] width 119 height 12
type input "2:15 PM"
click at [424, 193] on div "End Time 2:15 PM" at bounding box center [478, 179] width 131 height 29
click at [399, 272] on select "Select 1760 - LKQ Best Core 1760 - Outbound Loads" at bounding box center [347, 269] width 119 height 12
select select "1"
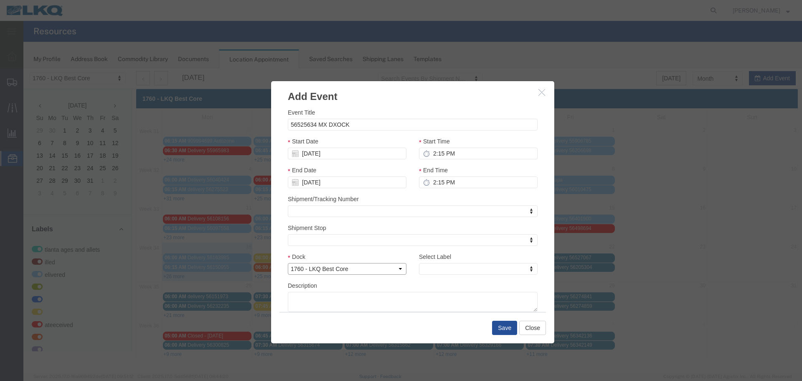
click at [288, 263] on select "Select 1760 - LKQ Best Core 1760 - Outbound Loads" at bounding box center [347, 269] width 119 height 12
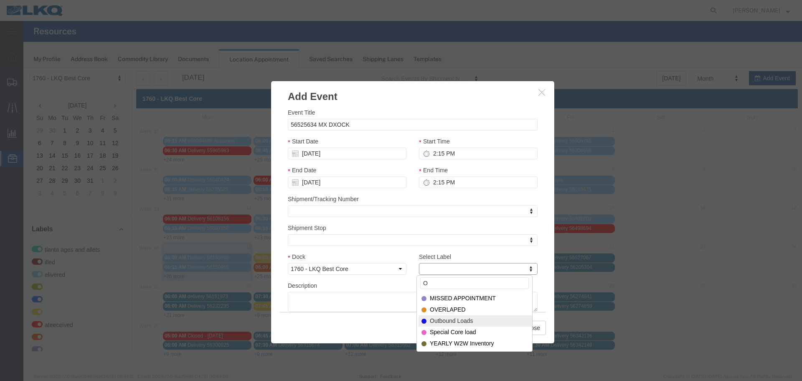
type input "O"
select select "80"
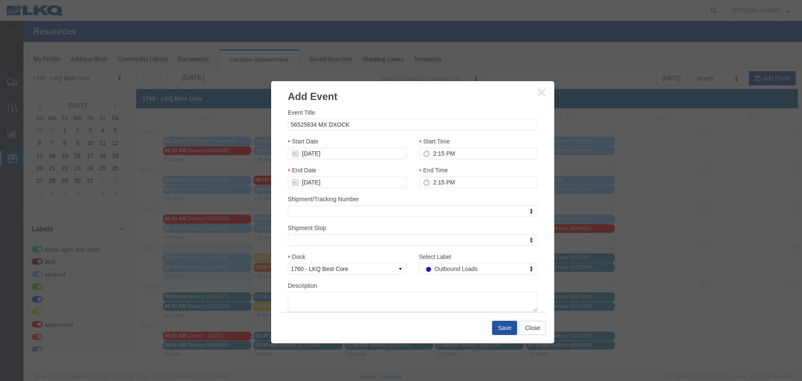
click at [509, 330] on button "Save" at bounding box center [504, 327] width 25 height 14
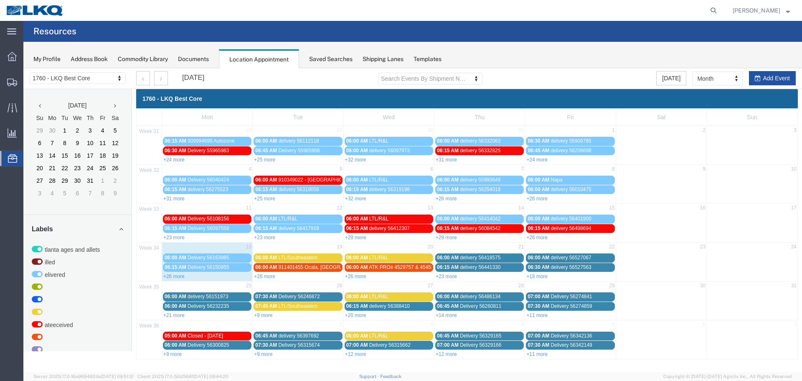
click at [771, 80] on button "Add Event" at bounding box center [772, 78] width 47 height 14
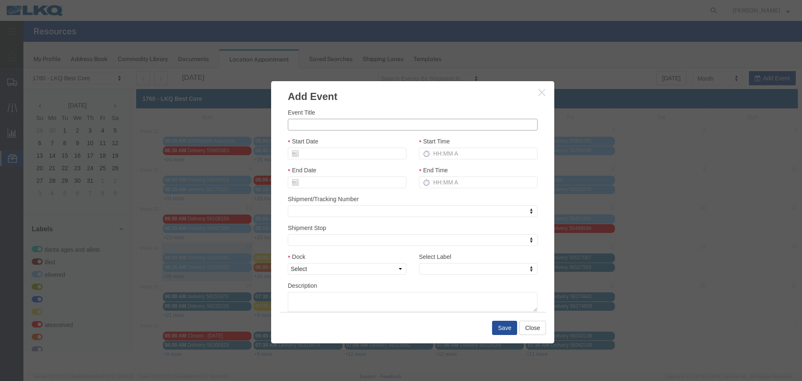
click at [414, 124] on input "Event Title" at bounding box center [413, 125] width 250 height 12
type input "56526066 GPS"
click at [374, 107] on div "Event Title 56526066 GPS Start Date Start Time End Date End Time Shipment/Track…" at bounding box center [412, 208] width 283 height 208
click at [331, 154] on input "Start Date" at bounding box center [347, 153] width 119 height 12
type input "8"
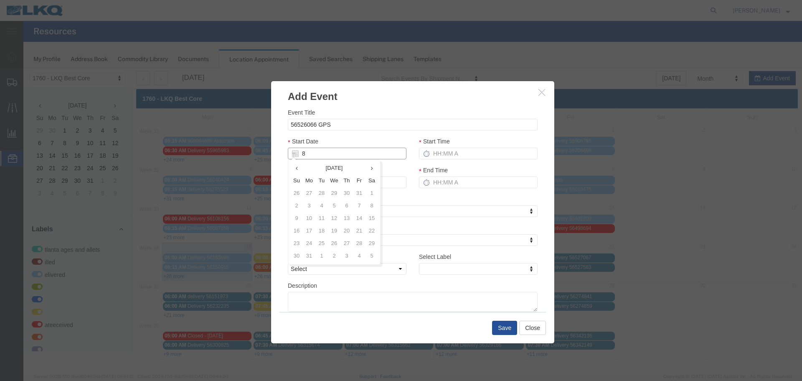
type input "[DATE]"
type input "8/19/2"
type input "08/19/2"
type input "[DATE]"
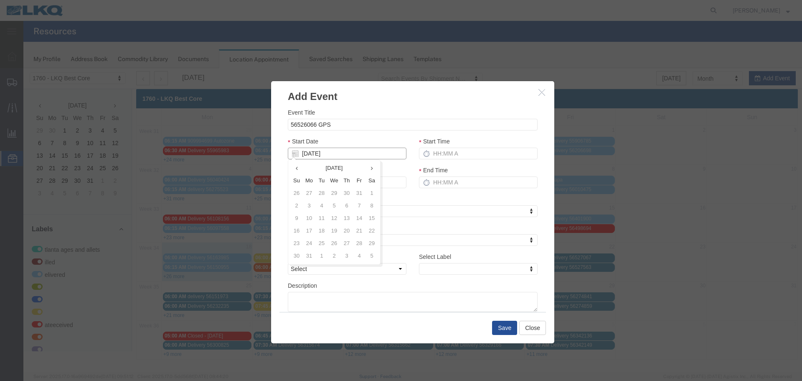
type input "[DATE]"
click at [348, 142] on div "Start Date [DATE]" at bounding box center [347, 148] width 119 height 23
click at [446, 154] on input "Start Time" at bounding box center [478, 153] width 119 height 12
type input "2:15 PM"
click at [446, 182] on input "3:15 PM" at bounding box center [478, 182] width 119 height 12
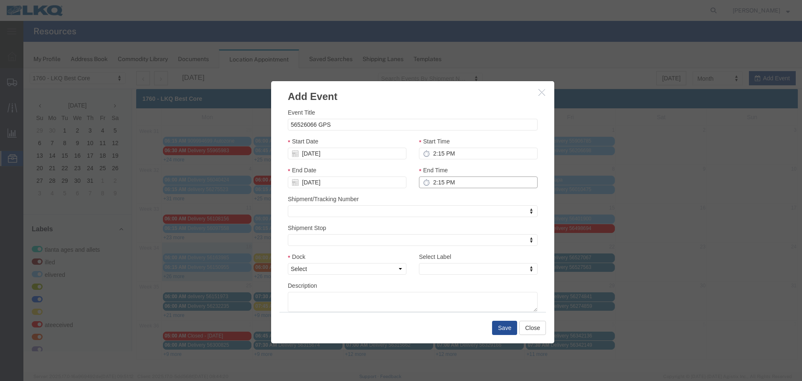
type input "2:15 PM"
click at [410, 192] on div "End Date [DATE]" at bounding box center [347, 179] width 131 height 29
click at [397, 271] on select "Select 1760 - LKQ Best Core 1760 - Outbound Loads" at bounding box center [347, 269] width 119 height 12
select select "1"
click at [288, 263] on select "Select 1760 - LKQ Best Core 1760 - Outbound Loads" at bounding box center [347, 269] width 119 height 12
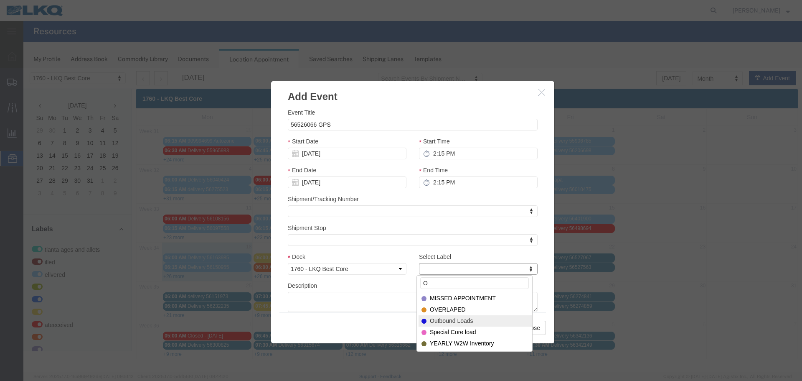
type input "O"
select select "80"
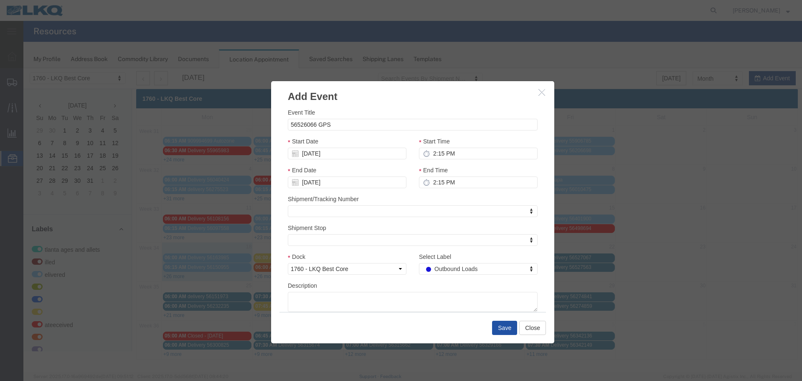
click at [499, 322] on button "Save" at bounding box center [504, 327] width 25 height 14
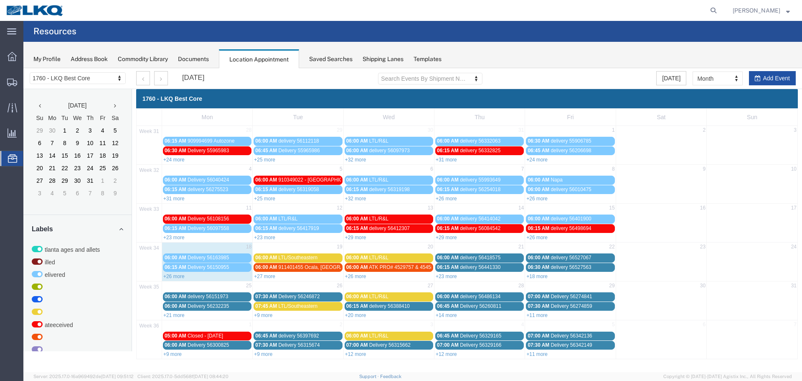
click at [754, 72] on button "Add Event" at bounding box center [772, 78] width 47 height 14
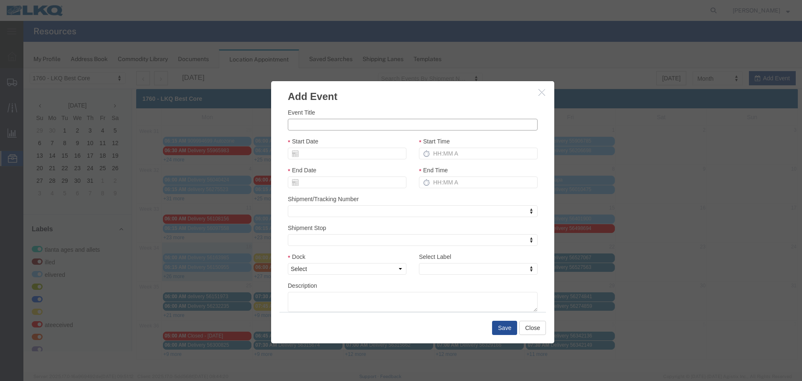
click at [381, 127] on input "Event Title" at bounding box center [413, 125] width 250 height 12
type input "56526037 GPS"
click at [348, 99] on h3 "Add Event" at bounding box center [412, 92] width 283 height 23
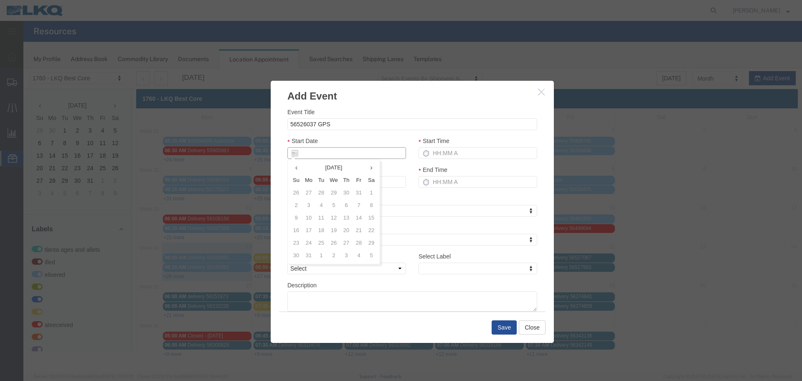
click at [346, 155] on input "Start Date" at bounding box center [346, 153] width 119 height 12
type input "8"
type input "[DATE]"
type input "8/19/2"
type input "08/19/2"
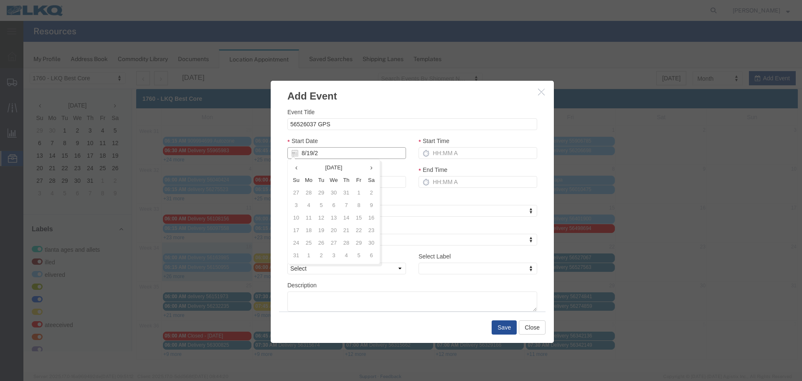
type input "[DATE]"
click at [385, 141] on div "Start Date [DATE]" at bounding box center [346, 147] width 119 height 23
click at [459, 146] on div "Start Time" at bounding box center [478, 147] width 119 height 23
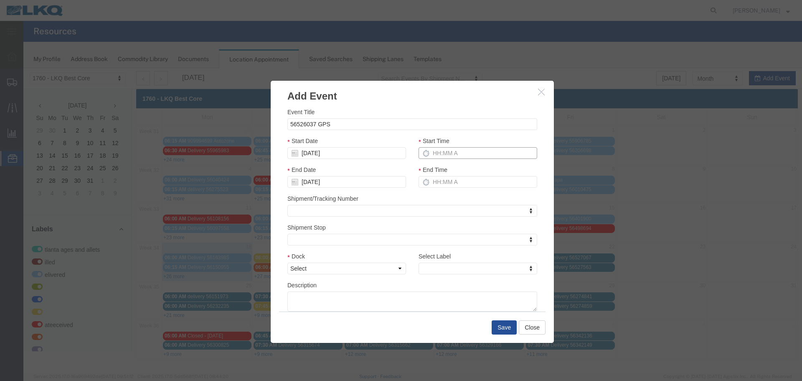
click at [449, 157] on input "Start Time" at bounding box center [478, 153] width 119 height 12
type input "2:15 PM"
click at [450, 184] on input "3:15 PM" at bounding box center [478, 182] width 119 height 12
type input "2:15 PM"
click at [439, 193] on div "End Time 2:15 PM" at bounding box center [477, 179] width 131 height 29
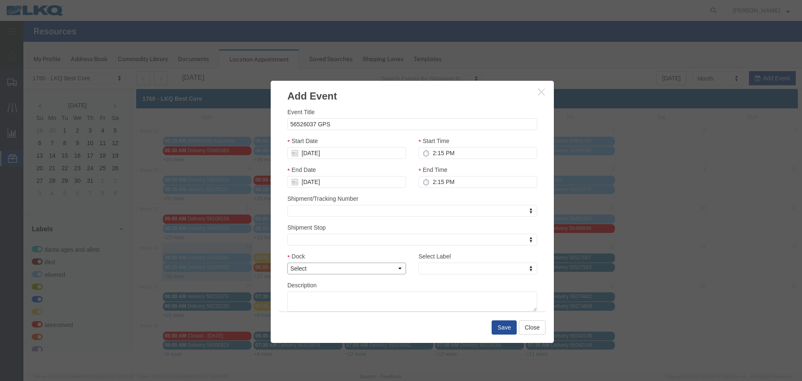
drag, startPoint x: 396, startPoint y: 274, endPoint x: 392, endPoint y: 269, distance: 5.6
click at [396, 274] on select "Select 1760 - LKQ Best Core 1760 - Outbound Loads" at bounding box center [346, 268] width 119 height 12
select select "1"
click at [287, 262] on select "Select 1760 - LKQ Best Core 1760 - Outbound Loads" at bounding box center [346, 268] width 119 height 12
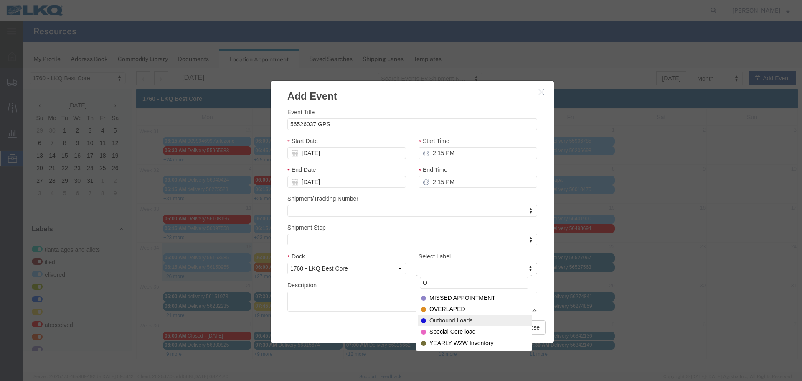
type input "O"
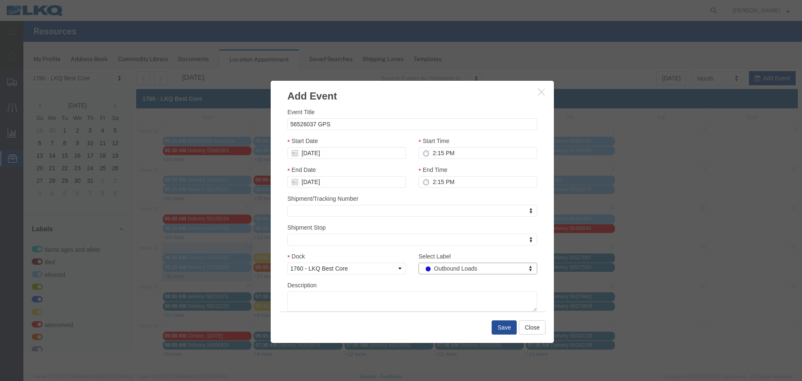
select select "80"
click at [496, 325] on button "Save" at bounding box center [504, 327] width 25 height 14
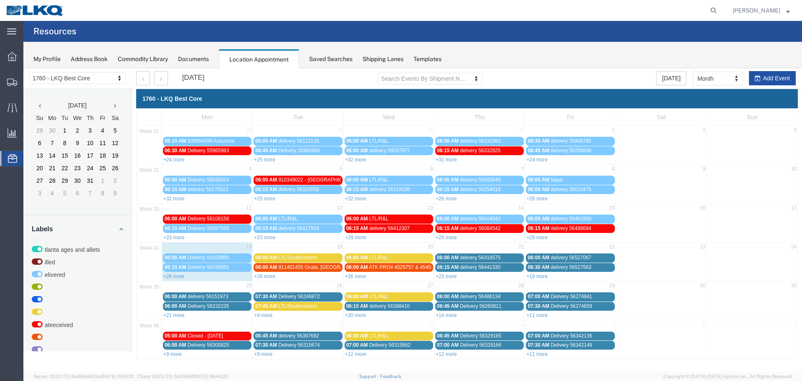
click at [777, 79] on button "Add Event" at bounding box center [772, 78] width 47 height 14
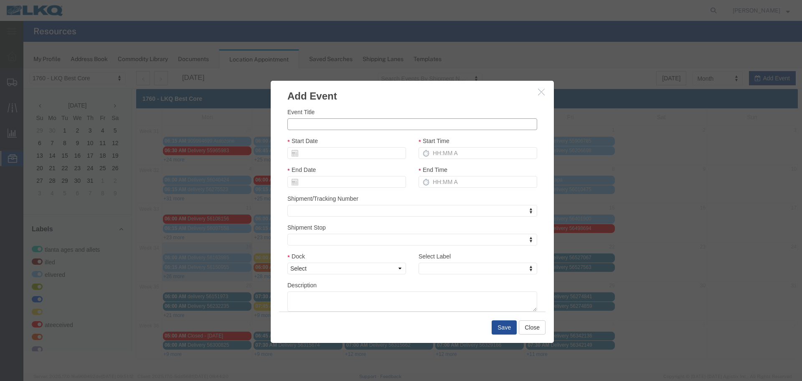
click at [341, 129] on input "Event Title" at bounding box center [412, 124] width 250 height 12
type input "56526360 [PERSON_NAME]"
click at [378, 96] on h3 "Add Event" at bounding box center [412, 92] width 283 height 23
click at [334, 151] on input "Start Date" at bounding box center [346, 153] width 119 height 12
type input "8"
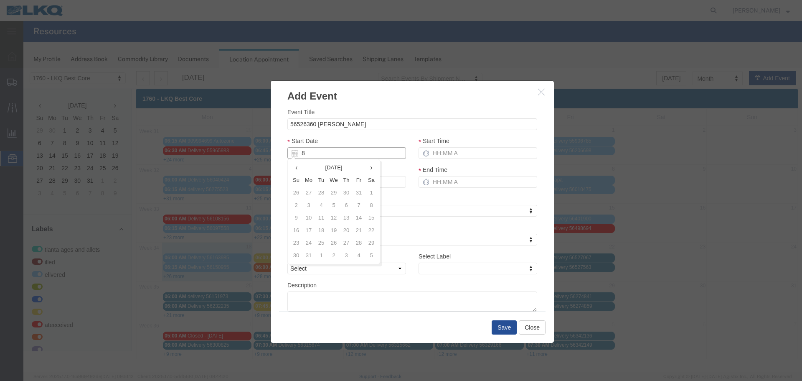
type input "[DATE]"
type input "8/19/2"
type input "08/19/2"
type input "[DATE]"
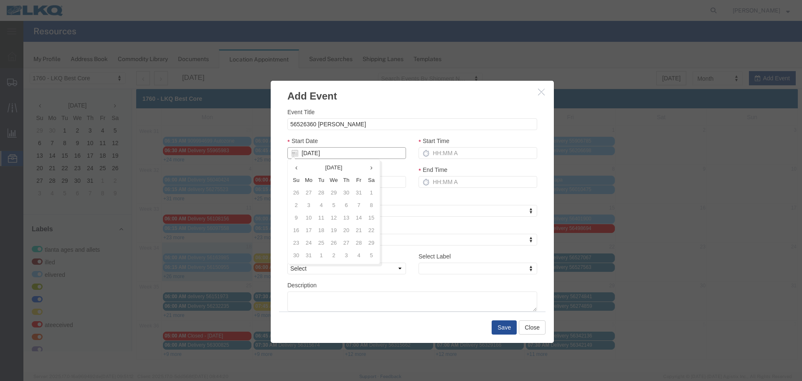
type input "[DATE]"
click at [369, 135] on div "Event Title 56526360 [PERSON_NAME] Start Date [DATE] Start Time End Date [DATE]…" at bounding box center [412, 209] width 250 height 204
drag, startPoint x: 445, startPoint y: 151, endPoint x: 452, endPoint y: 152, distance: 7.2
click at [445, 151] on input "Start Time" at bounding box center [478, 153] width 119 height 12
type input "2:15 PM"
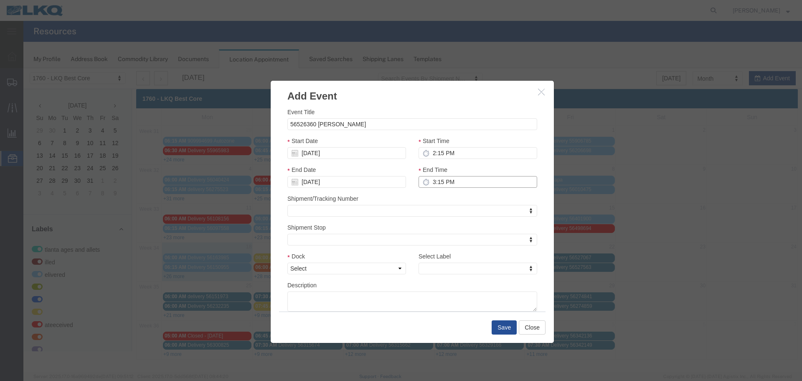
click at [429, 176] on input "3:15 PM" at bounding box center [478, 182] width 119 height 12
type input "2:15 PM"
click at [430, 203] on div "Shipment/Tracking Number Shipment/Tracking Number Shipment/Tracking Number" at bounding box center [412, 205] width 250 height 23
click at [430, 199] on div "Shipment/Tracking Number Shipment/Tracking Number Shipment/Tracking Number" at bounding box center [412, 205] width 250 height 23
click at [401, 264] on select "Select 1760 - LKQ Best Core 1760 - Outbound Loads" at bounding box center [346, 268] width 119 height 12
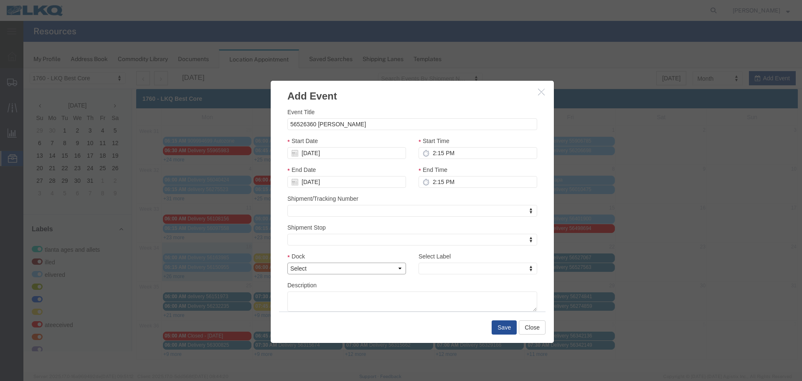
select select "1"
click at [287, 262] on select "Select 1760 - LKQ Best Core 1760 - Outbound Loads" at bounding box center [346, 268] width 119 height 12
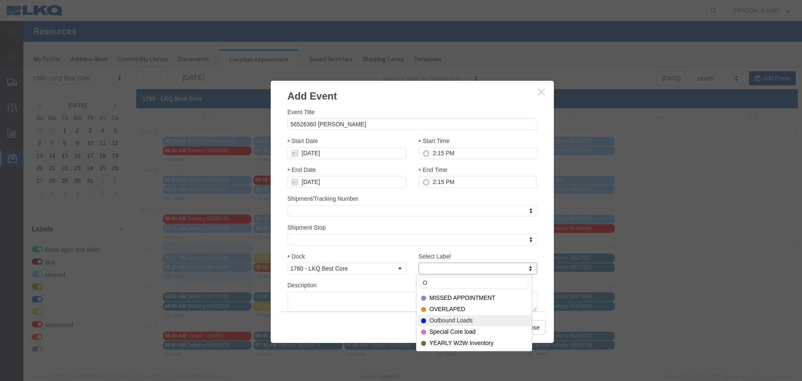
type input "O"
select select "80"
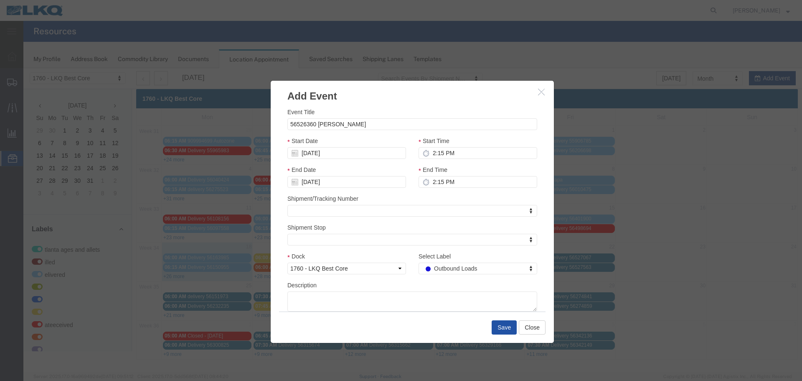
click at [505, 330] on button "Save" at bounding box center [504, 327] width 25 height 14
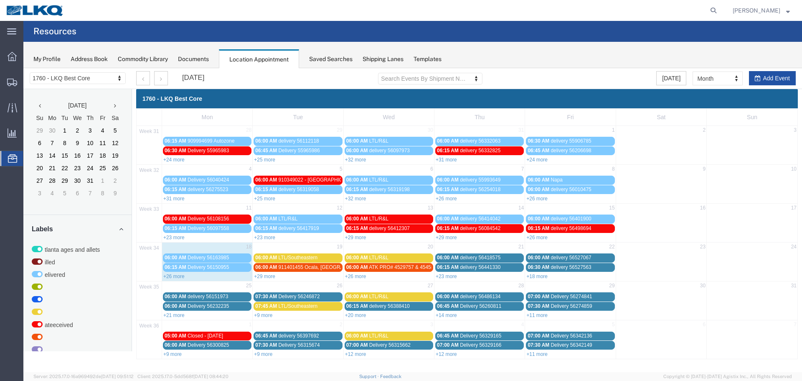
click at [779, 76] on button "Add Event" at bounding box center [772, 78] width 47 height 14
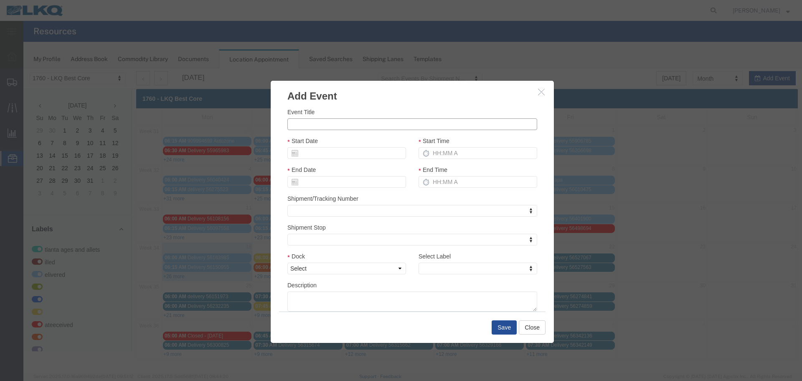
click at [341, 129] on input "Event Title" at bounding box center [412, 124] width 250 height 12
type input "56500475 JT"
click at [371, 104] on div "Event Title 56500475 JT Start Date Start Time End Date End Time Shipment/Tracki…" at bounding box center [412, 207] width 283 height 208
click at [335, 154] on input "Start Date" at bounding box center [346, 153] width 119 height 12
type input "8"
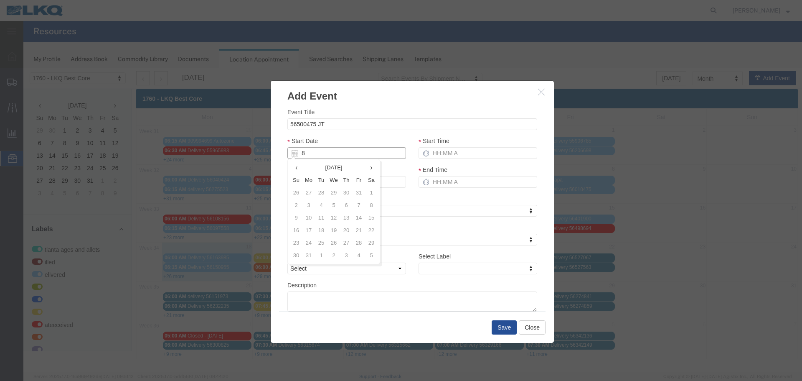
type input "[DATE]"
type input "8/19/2"
type input "08/19/2"
type input "[DATE]"
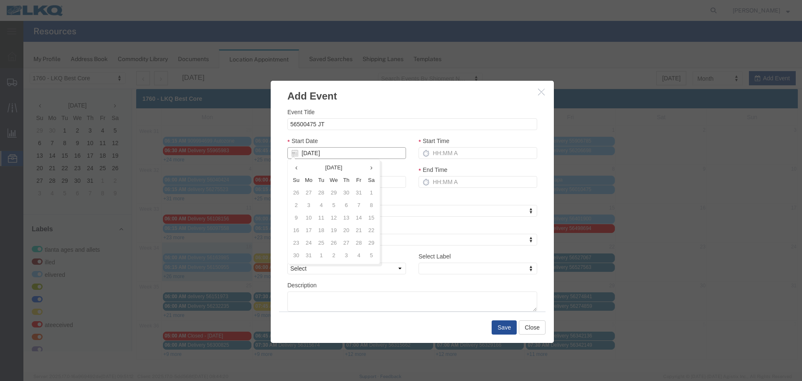
type input "[DATE]"
click at [353, 134] on div "Event Title 56500475 JT Start Date [DATE] Start Time End Date [DATE] End Time S…" at bounding box center [412, 209] width 250 height 204
click at [452, 154] on input "Start Time" at bounding box center [478, 153] width 119 height 12
type input "2:15 PM"
click at [446, 183] on input "3:15 PM" at bounding box center [478, 182] width 119 height 12
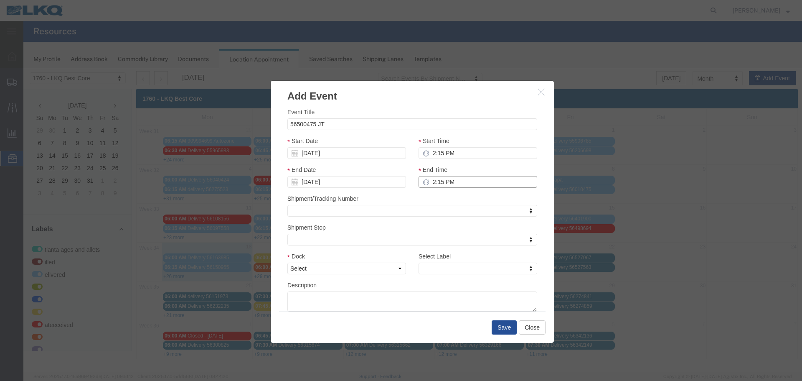
type input "2:15 PM"
click at [456, 193] on div "End Time 2:15 PM" at bounding box center [477, 179] width 131 height 29
click at [404, 272] on div "Dock Select 1760 - LKQ Best Core 1760 - Outbound Loads" at bounding box center [346, 265] width 131 height 29
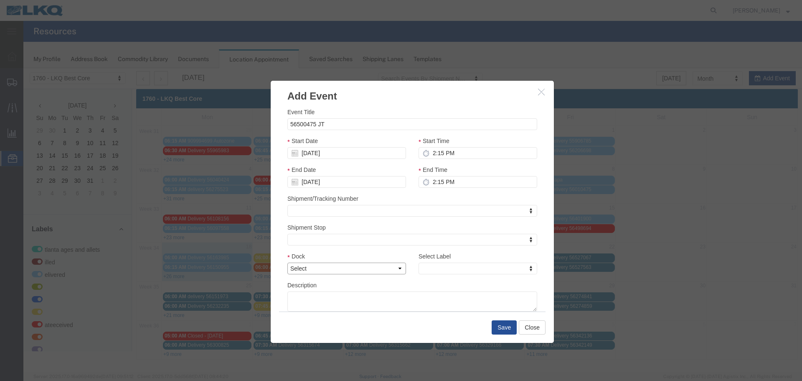
click at [391, 272] on select "Select 1760 - LKQ Best Core 1760 - Outbound Loads" at bounding box center [346, 268] width 119 height 12
select select "1"
click at [287, 262] on select "Select 1760 - LKQ Best Core 1760 - Outbound Loads" at bounding box center [346, 268] width 119 height 12
click at [477, 262] on div "Select Label Select Label Select Label Atlanta Cages and Pallets Billed Deliver…" at bounding box center [478, 262] width 119 height 23
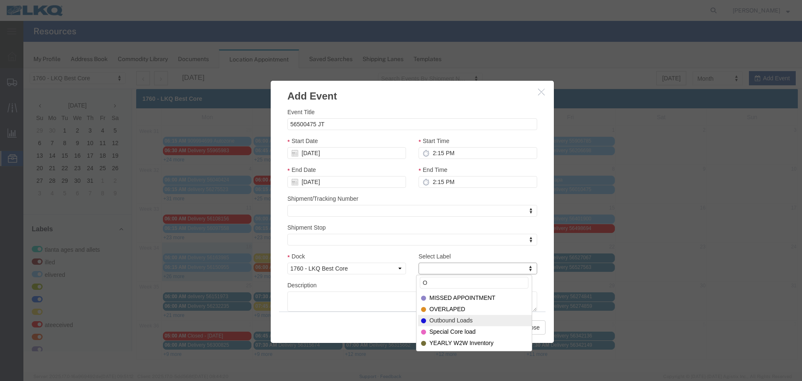
type input "O"
select select "80"
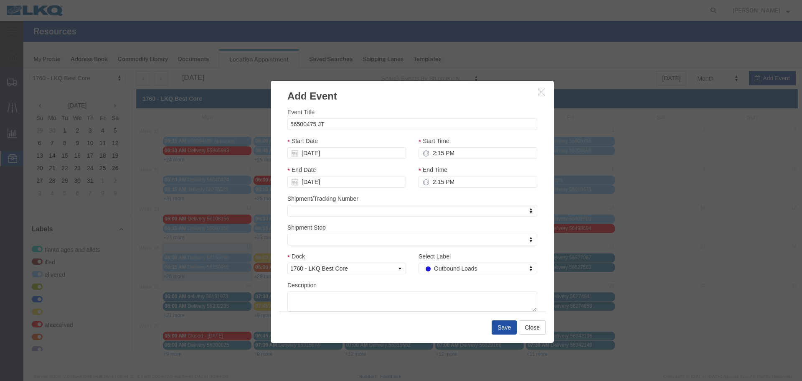
click at [510, 329] on button "Save" at bounding box center [504, 327] width 25 height 14
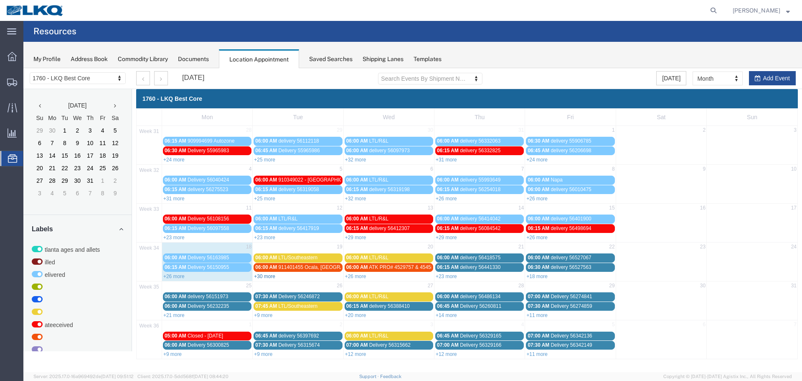
click at [271, 276] on link "+30 more" at bounding box center [264, 276] width 21 height 6
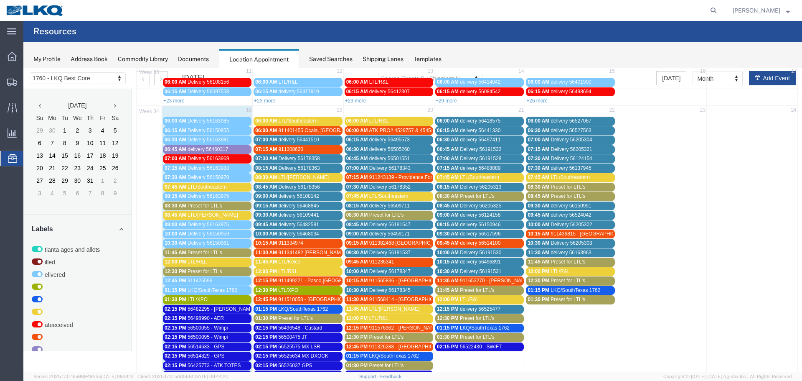
scroll to position [125, 0]
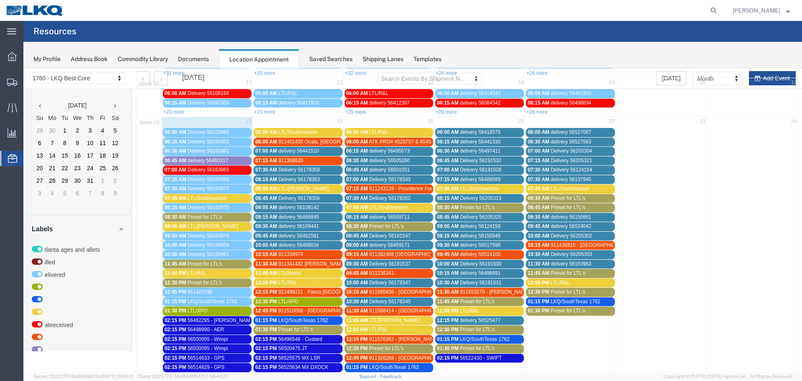
click at [214, 195] on span "LTL/Southeastern" at bounding box center [207, 198] width 39 height 6
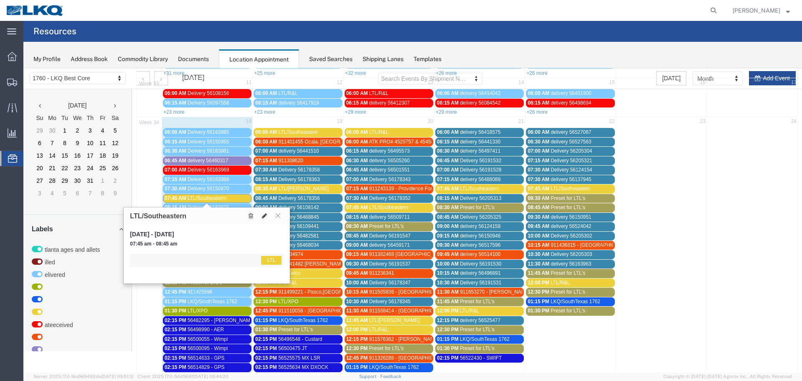
click at [261, 214] on button at bounding box center [265, 215] width 12 height 9
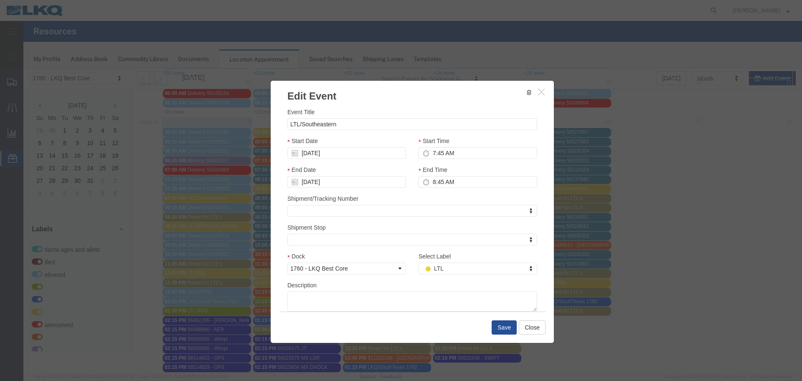
click at [442, 275] on div "Select Label LTL Select Label Select Label Atlanta Cages and Pallets Billed Del…" at bounding box center [477, 265] width 131 height 29
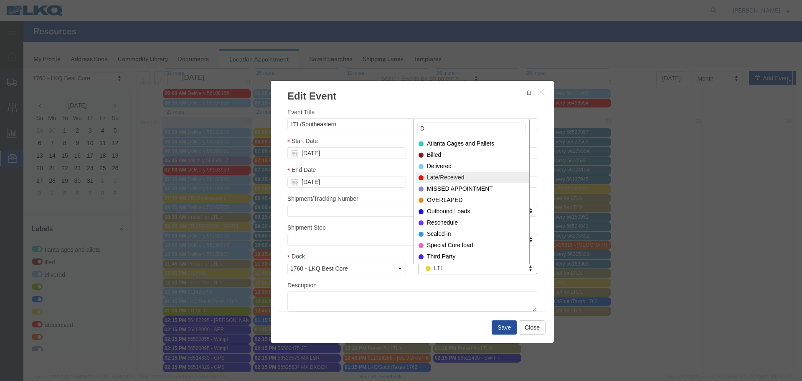
type input "D"
select select "40"
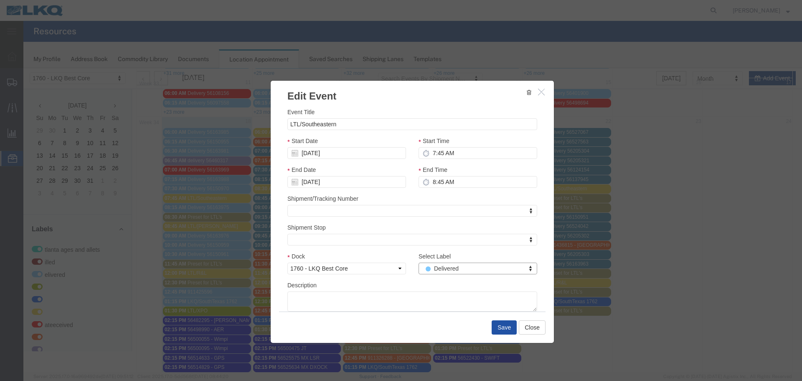
click at [494, 327] on button "Save" at bounding box center [504, 327] width 25 height 14
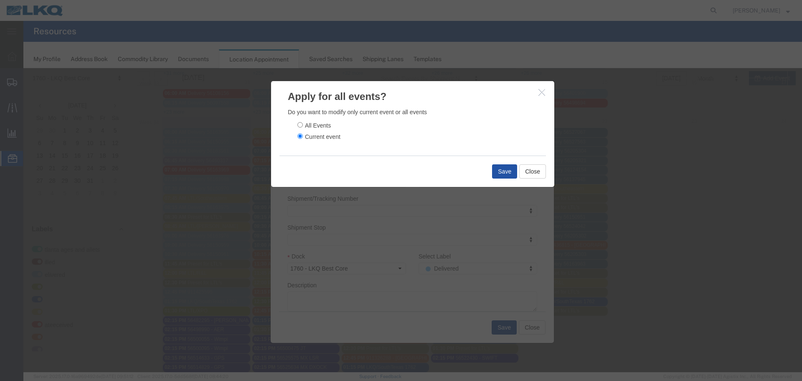
click at [492, 165] on button "Save" at bounding box center [504, 171] width 25 height 14
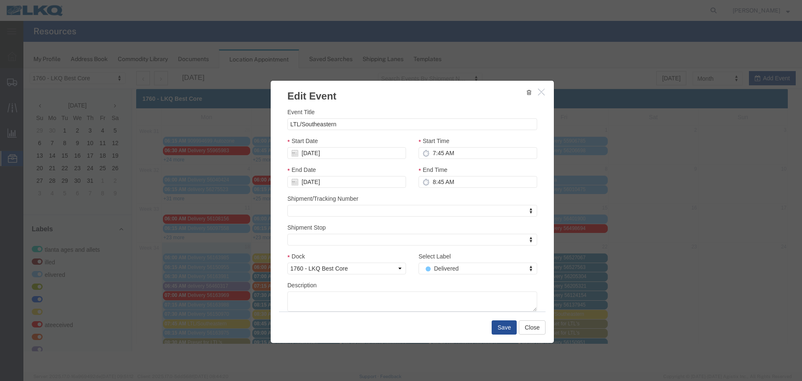
scroll to position [0, 0]
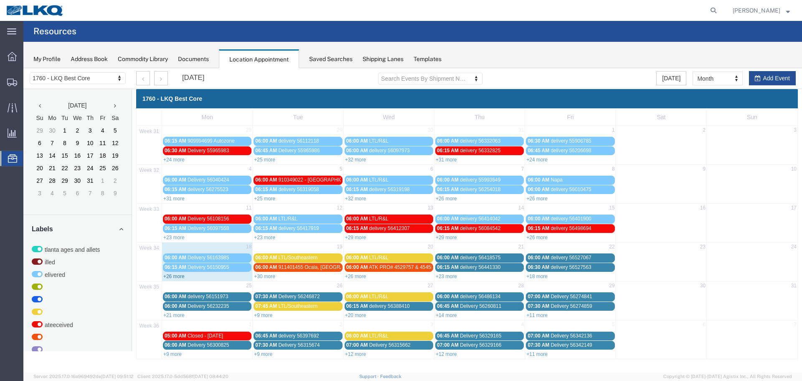
click at [177, 277] on link "+26 more" at bounding box center [173, 276] width 21 height 6
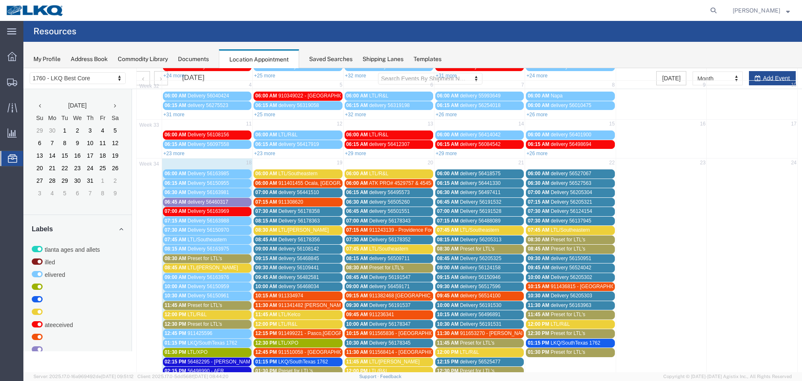
scroll to position [209, 0]
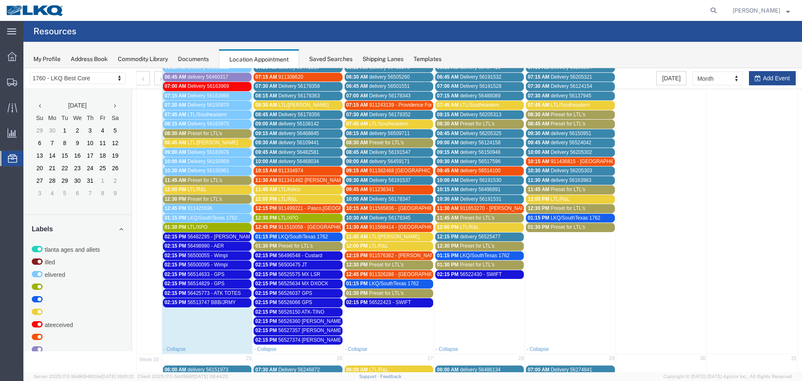
click at [203, 189] on span "LTL/R&L" at bounding box center [197, 189] width 19 height 6
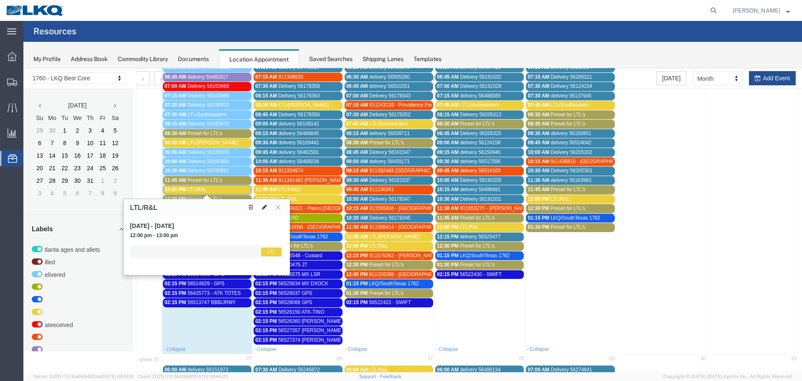
click at [264, 206] on icon at bounding box center [264, 207] width 5 height 6
select select "1"
select select "25"
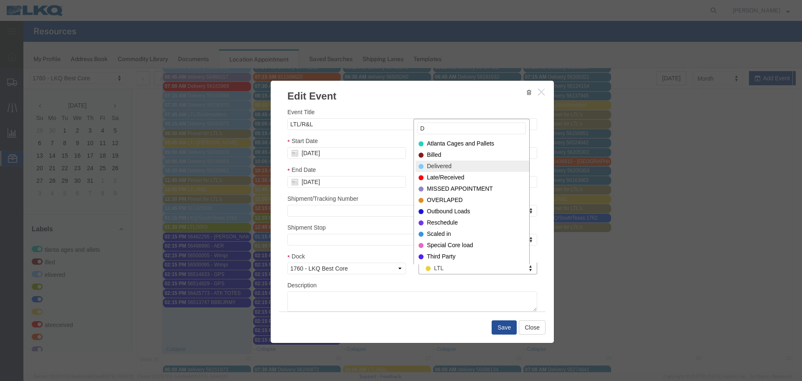
type input "D"
select select "40"
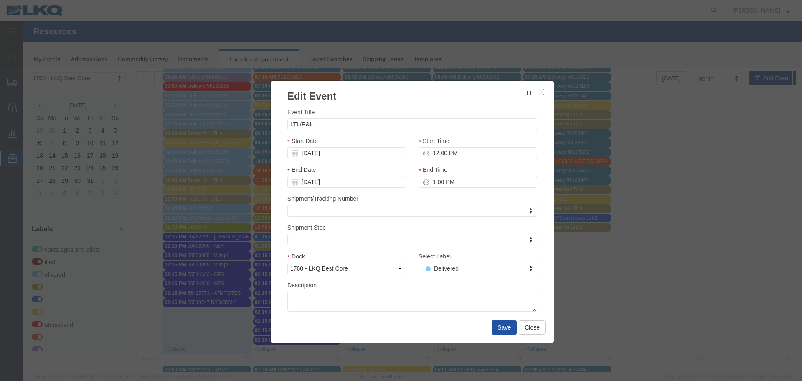
click at [492, 324] on button "Save" at bounding box center [504, 327] width 25 height 14
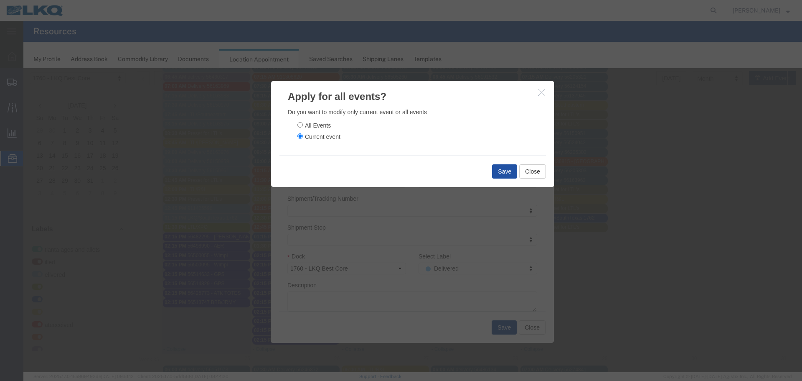
click at [499, 170] on button "Save" at bounding box center [504, 171] width 25 height 14
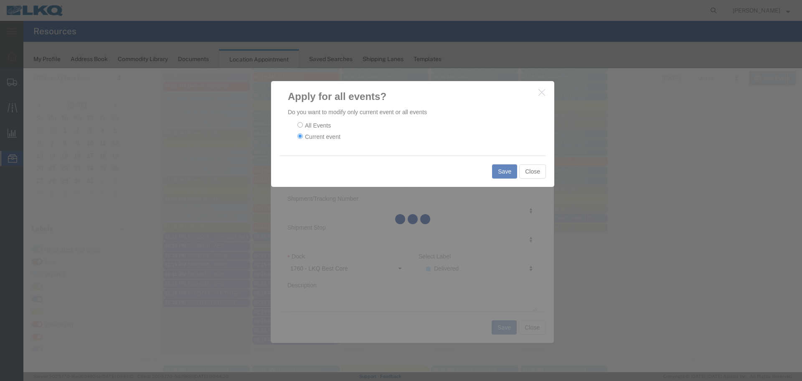
scroll to position [0, 0]
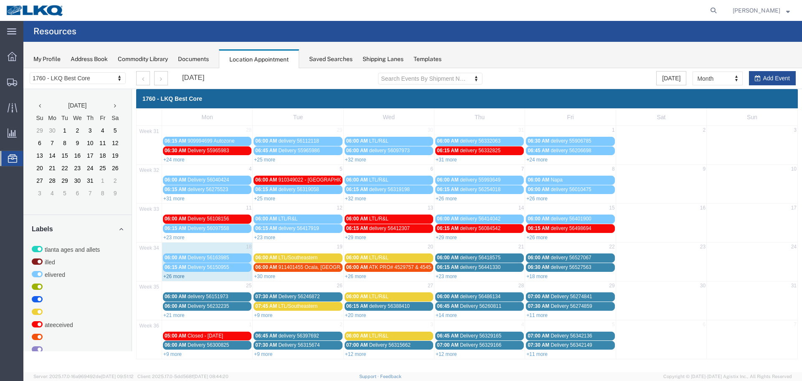
click at [171, 277] on link "+26 more" at bounding box center [173, 276] width 21 height 6
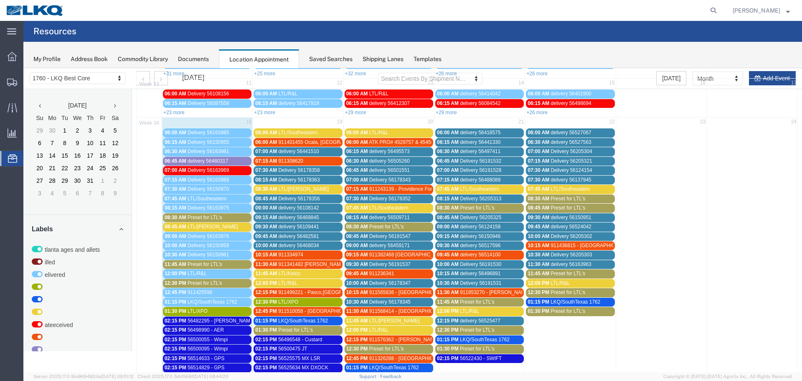
scroll to position [125, 0]
click at [212, 310] on div "01:30 PM LTL/XPO" at bounding box center [207, 310] width 85 height 6
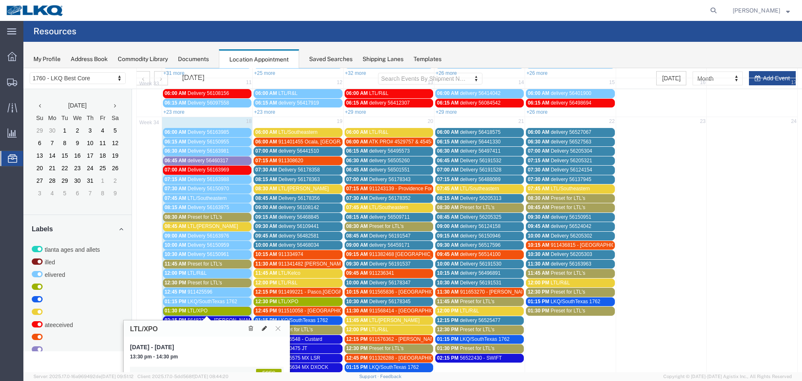
click at [264, 328] on icon at bounding box center [264, 328] width 5 height 6
select select "1"
select select "180"
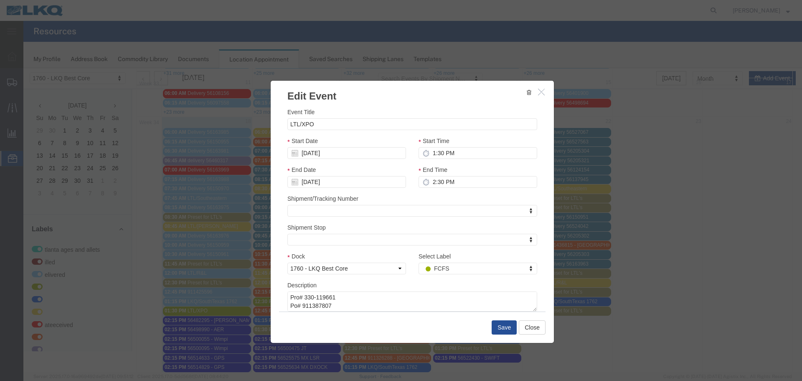
click at [450, 261] on div "Select Label FCFS Select Label Select Label Atlanta Cages and Pallets Billed De…" at bounding box center [478, 262] width 119 height 23
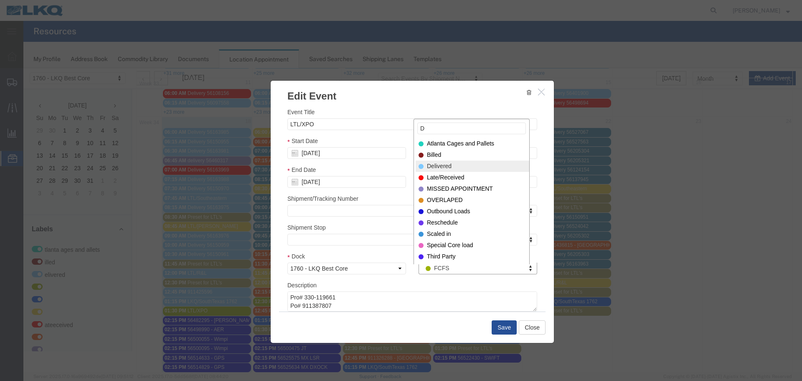
type input "D"
select select "40"
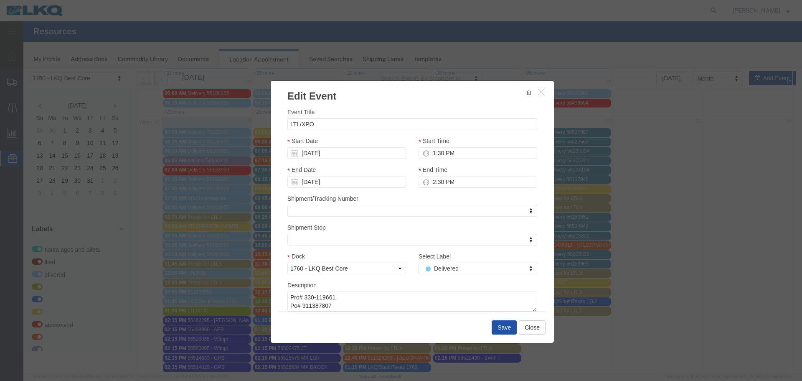
click at [495, 327] on button "Save" at bounding box center [504, 327] width 25 height 14
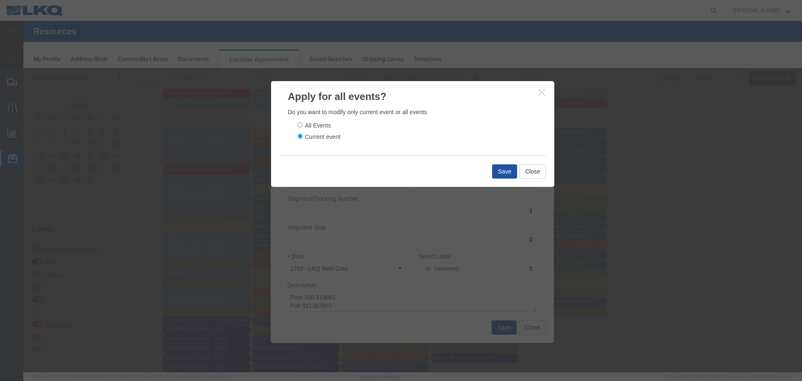
click at [513, 171] on button "Save" at bounding box center [504, 171] width 25 height 14
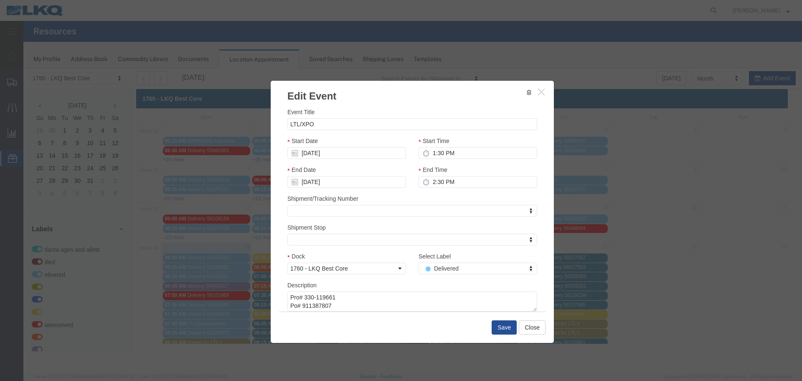
scroll to position [0, 0]
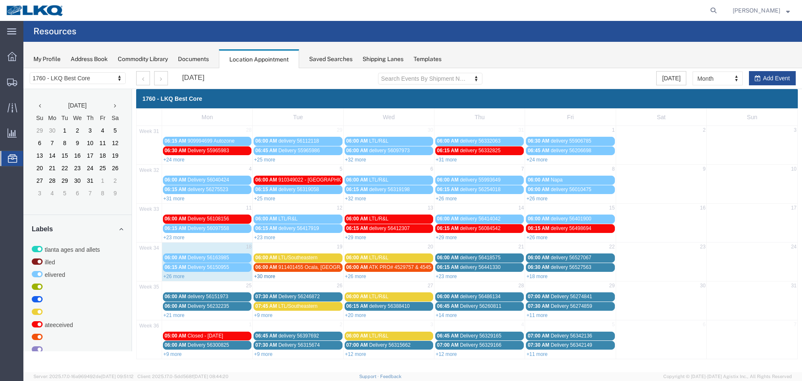
click at [267, 278] on link "+30 more" at bounding box center [264, 276] width 21 height 6
